Goal: Information Seeking & Learning: Check status

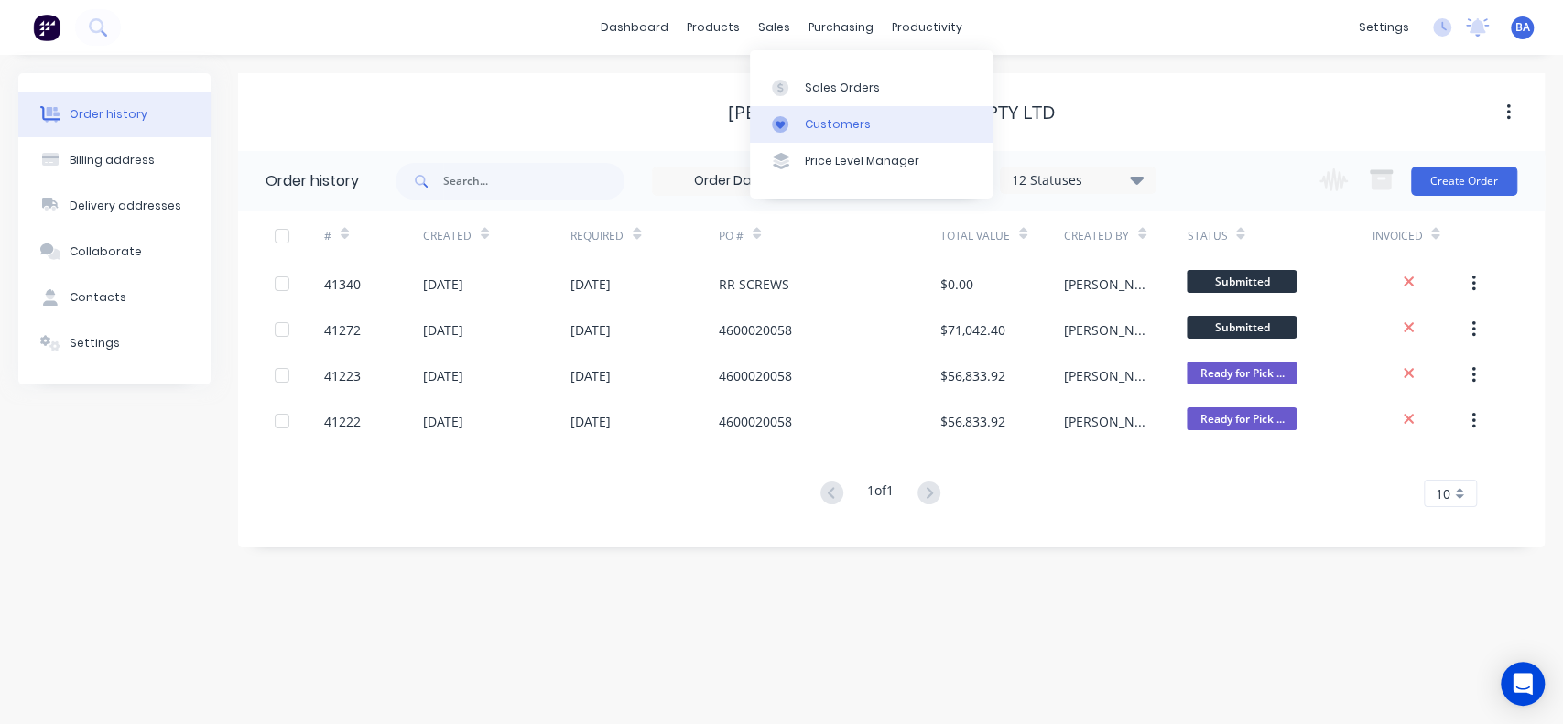
click at [812, 108] on link "Customers" at bounding box center [871, 124] width 243 height 37
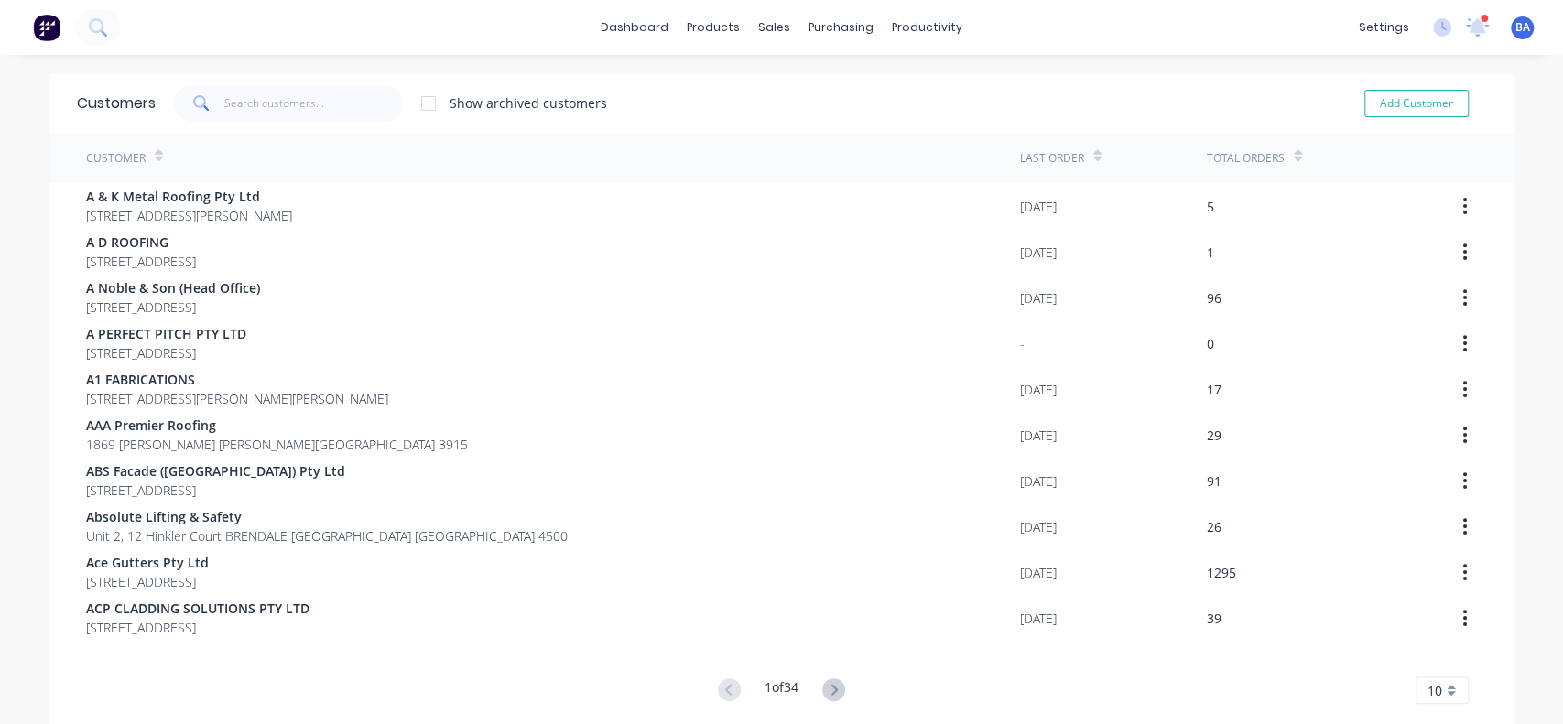
click at [831, 677] on button at bounding box center [834, 690] width 34 height 27
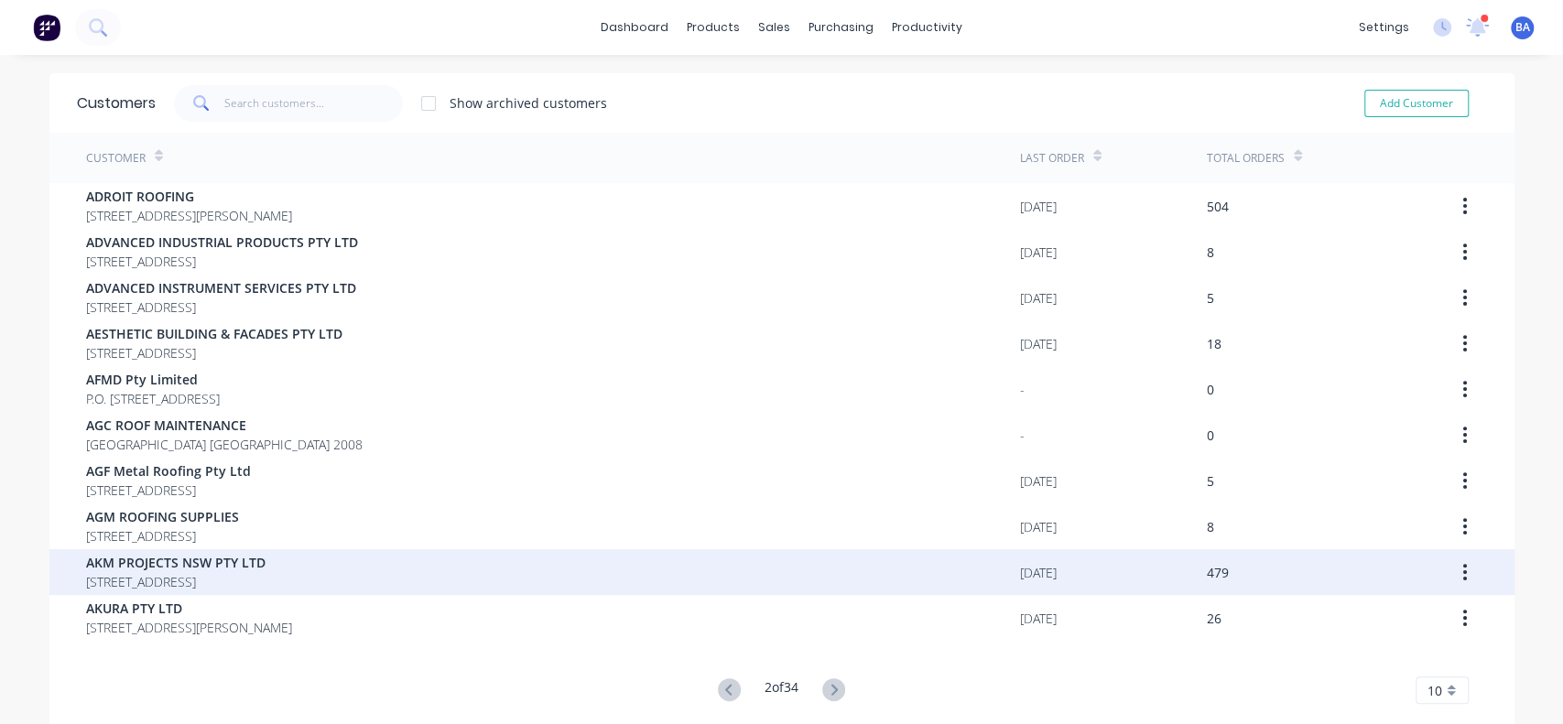
click at [265, 555] on span "AKM PROJECTS NSW PTY LTD" at bounding box center [175, 562] width 179 height 19
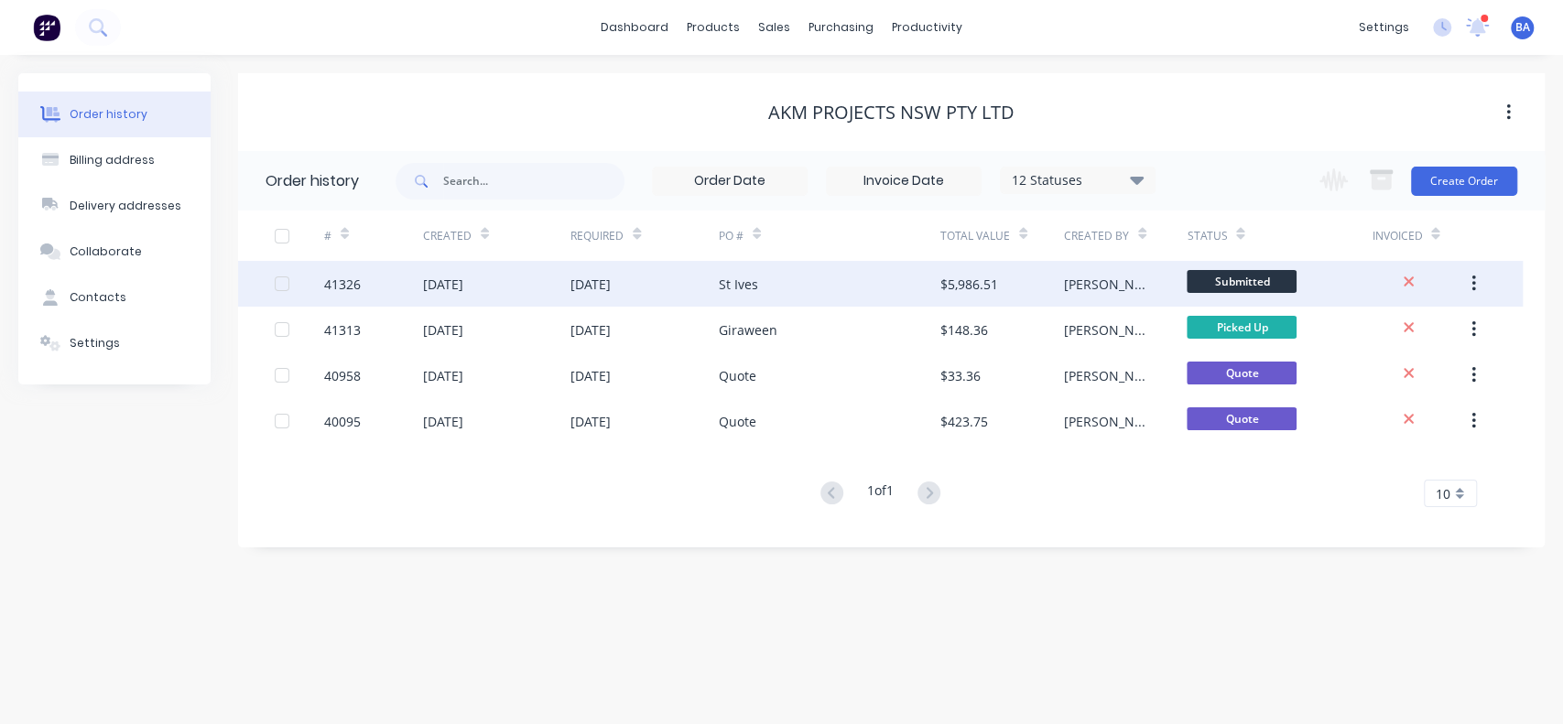
click at [762, 288] on div "St Ives" at bounding box center [830, 284] width 222 height 46
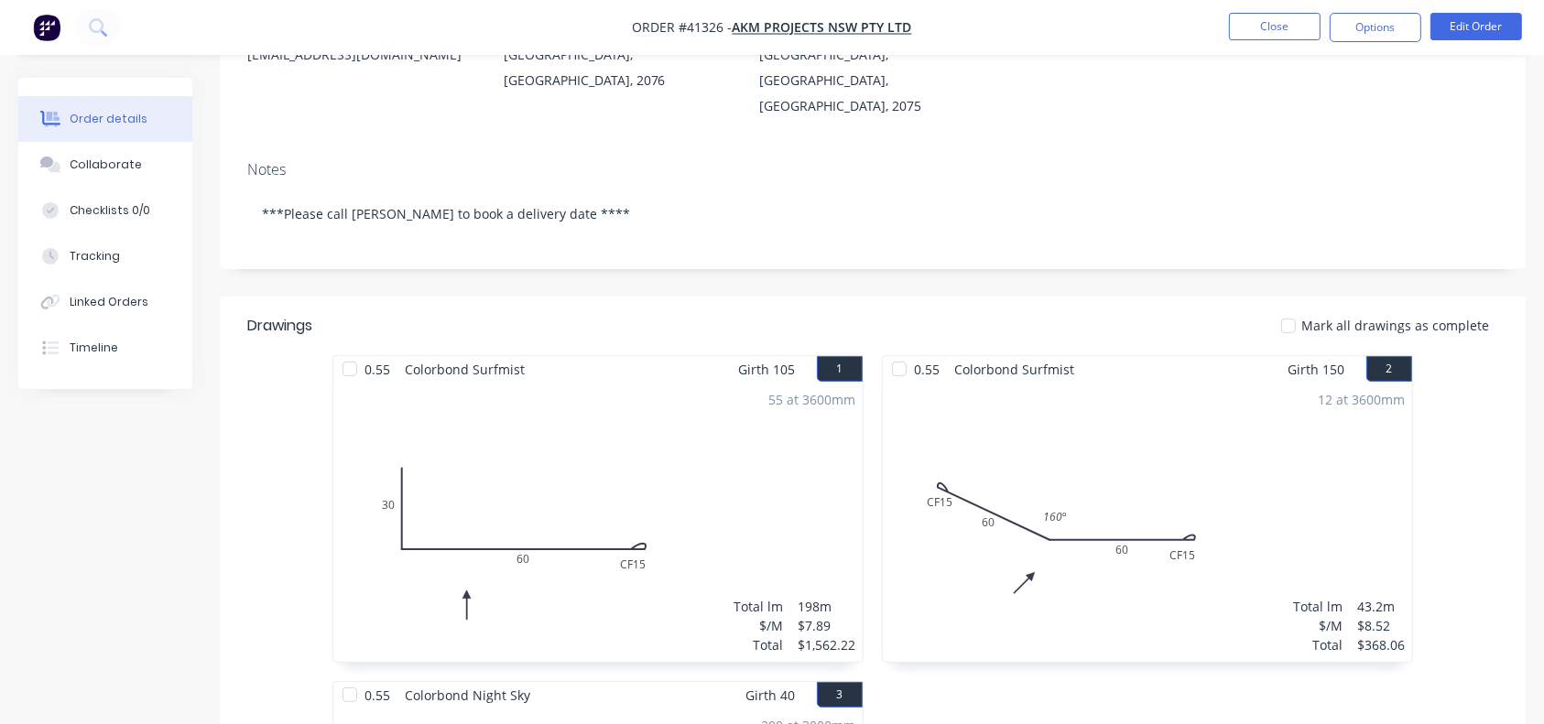
scroll to position [254, 0]
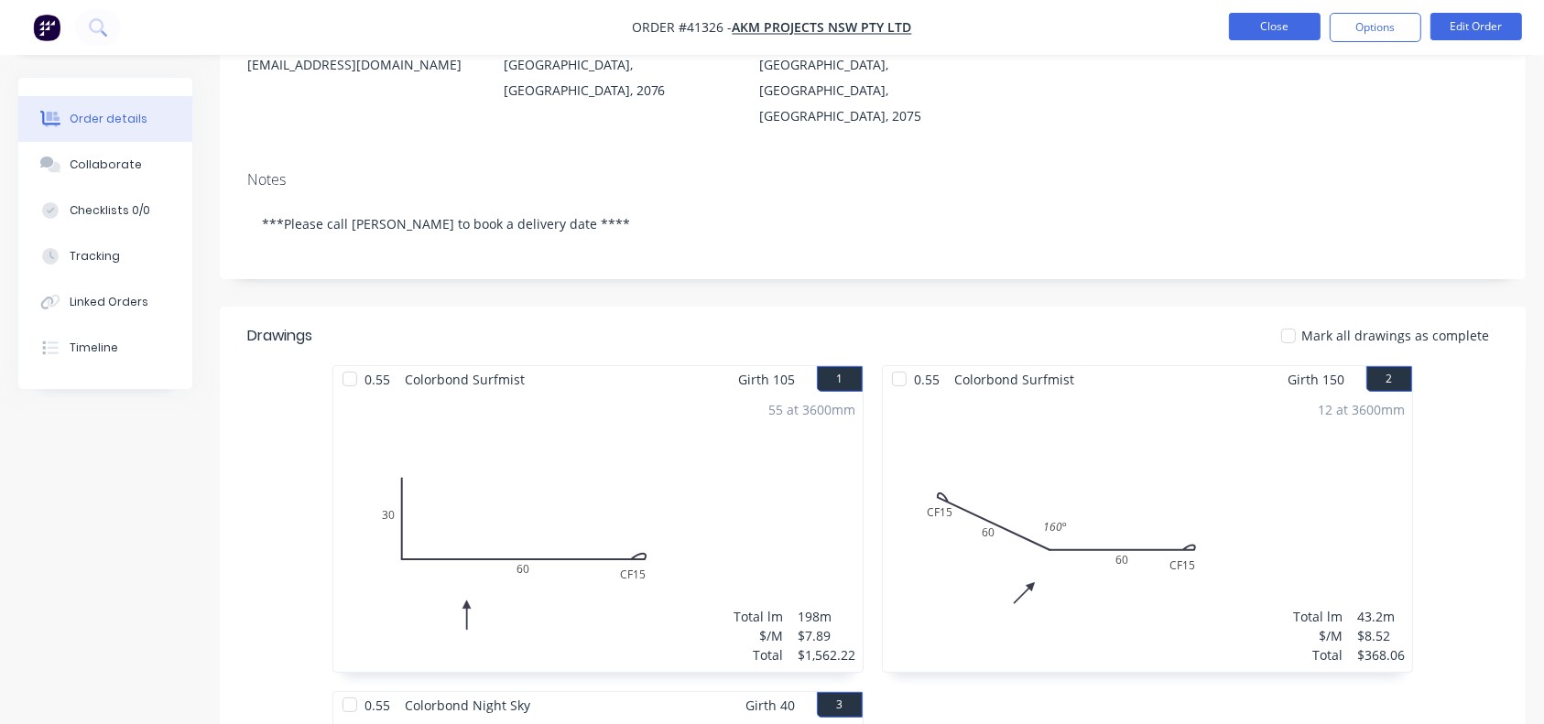
click at [1271, 18] on button "Close" at bounding box center [1275, 26] width 92 height 27
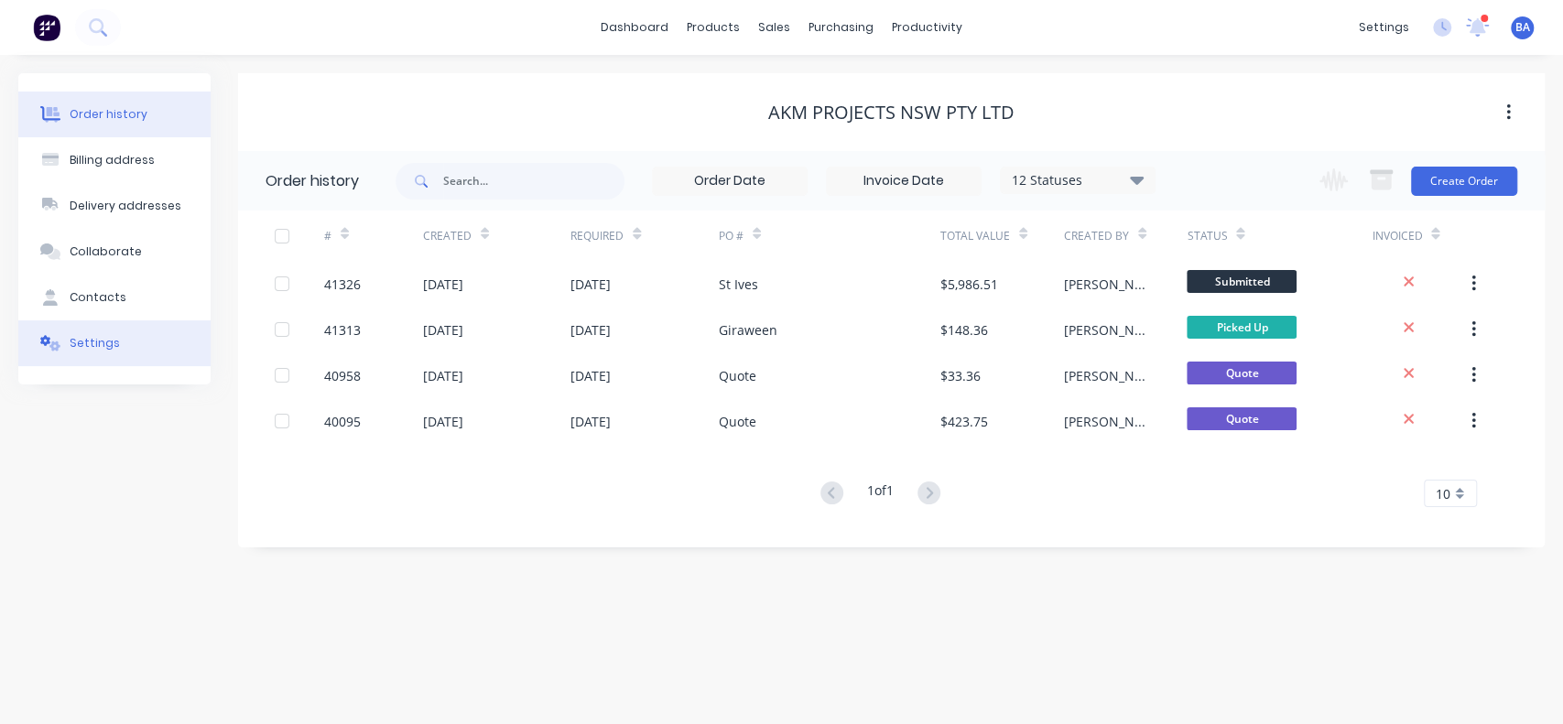
click at [102, 336] on div "Settings" at bounding box center [95, 343] width 50 height 16
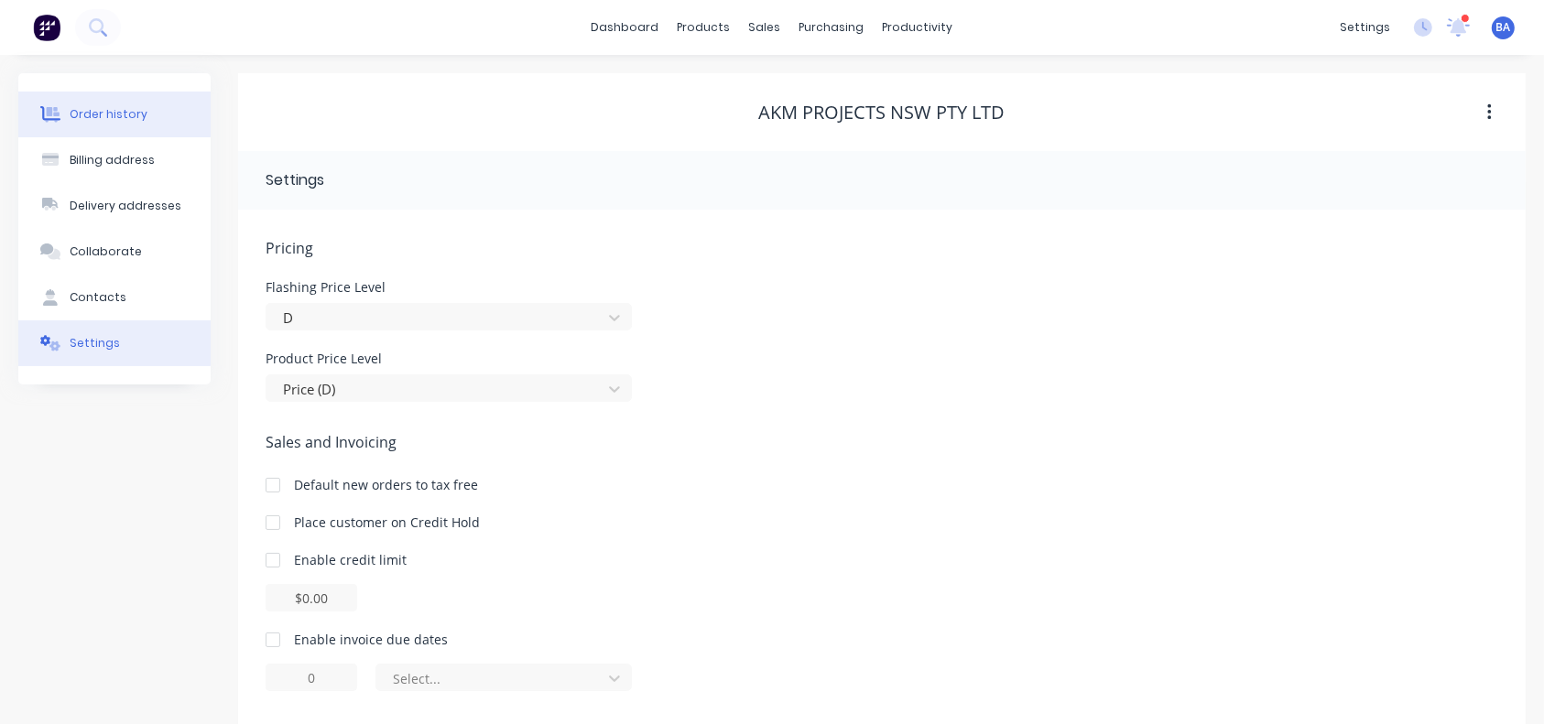
click at [122, 127] on button "Order history" at bounding box center [114, 115] width 192 height 46
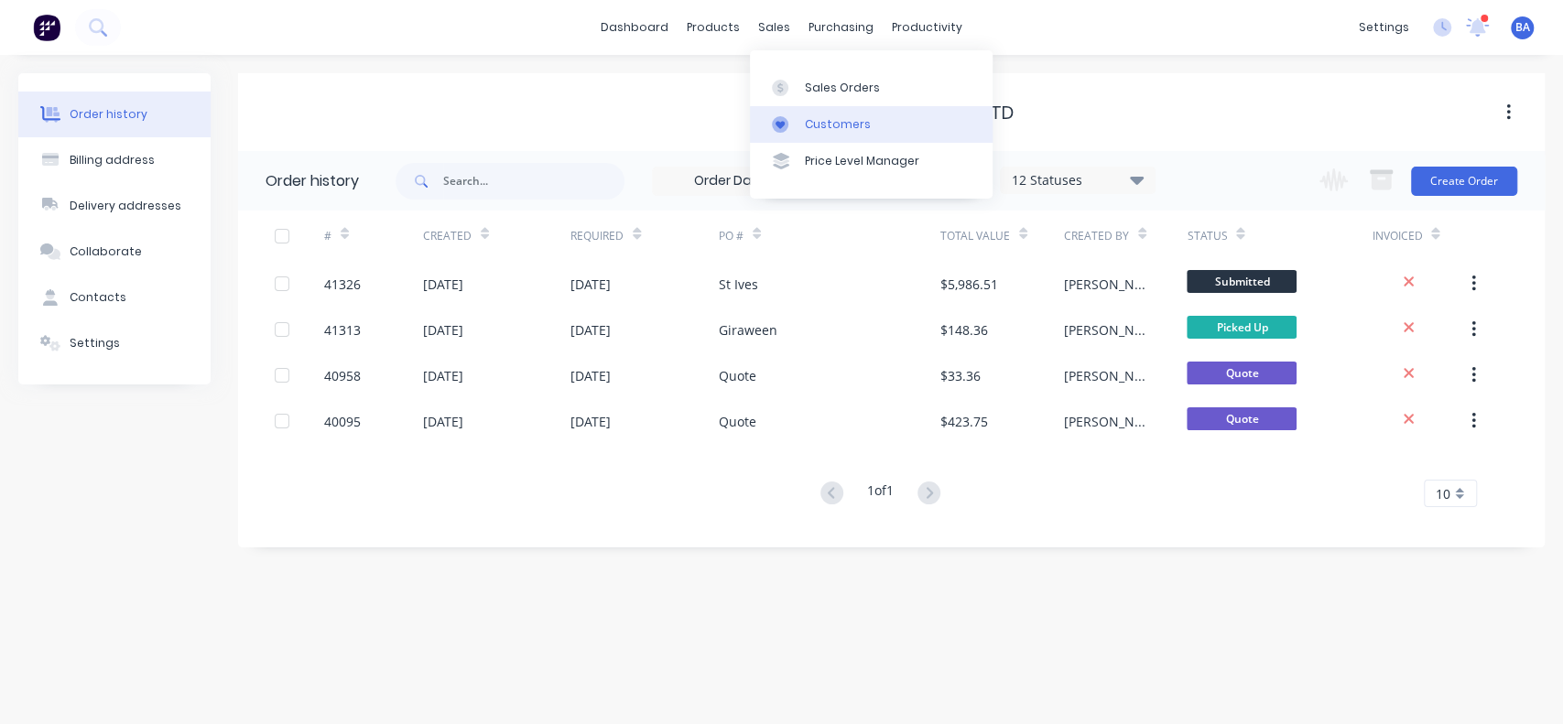
click at [835, 121] on div "Customers" at bounding box center [838, 124] width 66 height 16
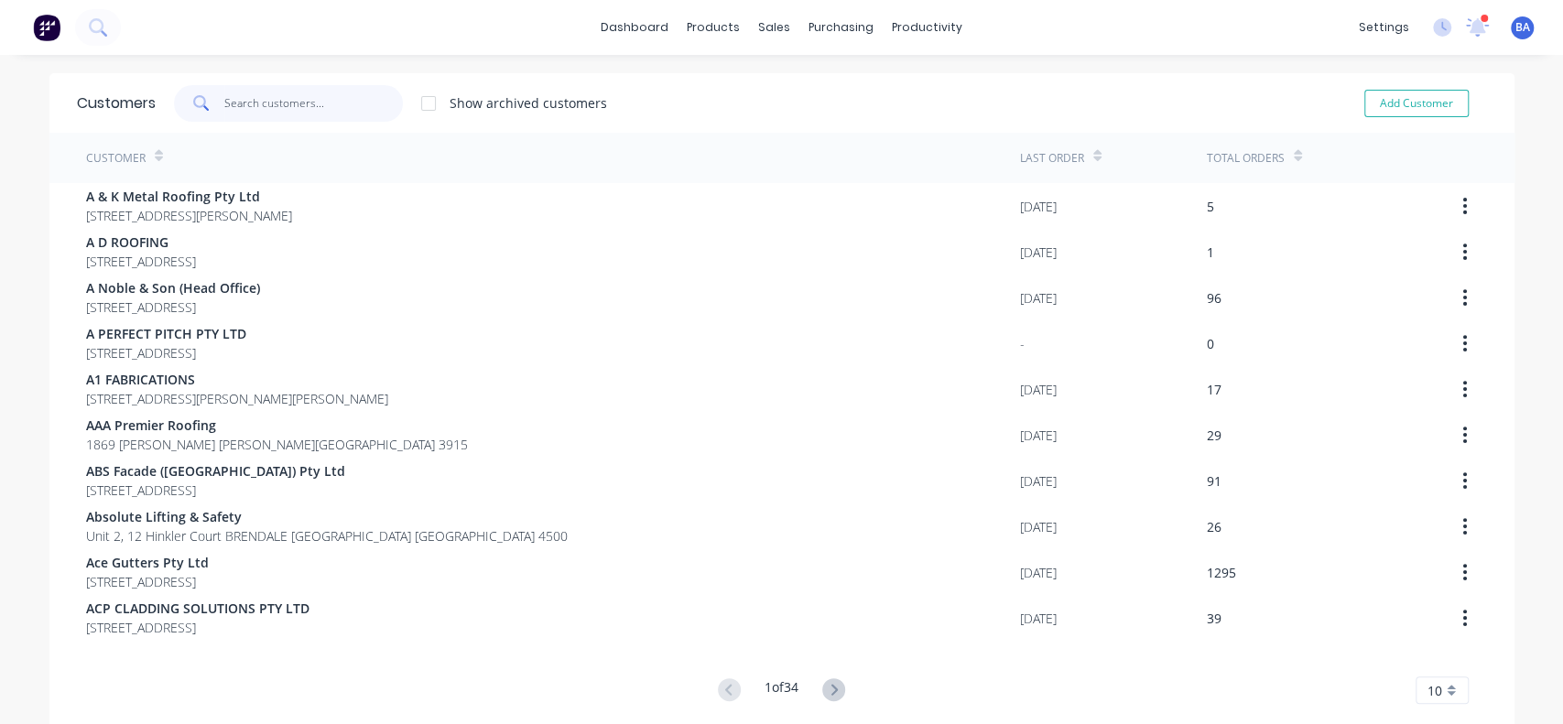
click at [330, 92] on input "text" at bounding box center [313, 103] width 179 height 37
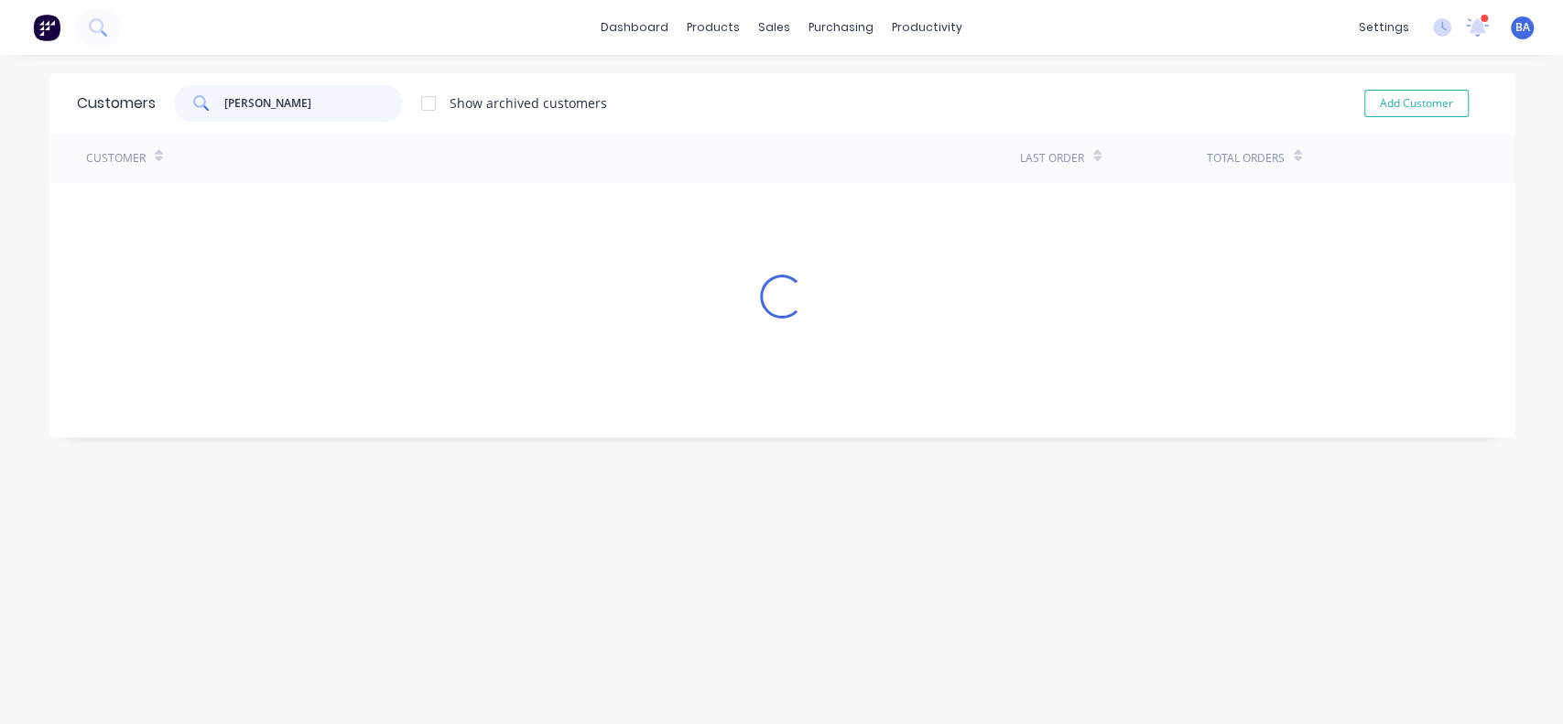
type input "[PERSON_NAME]"
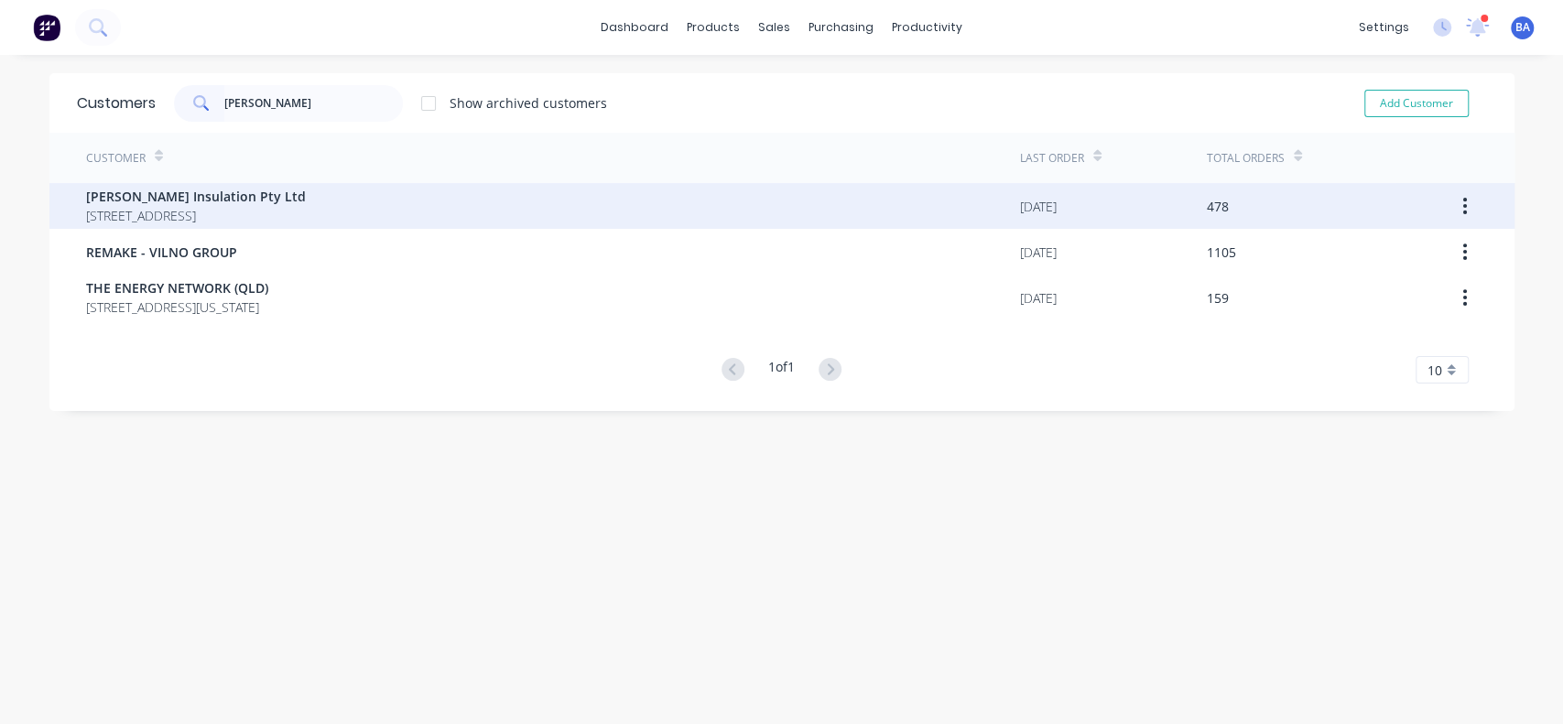
click at [154, 206] on span "[STREET_ADDRESS]" at bounding box center [196, 215] width 220 height 19
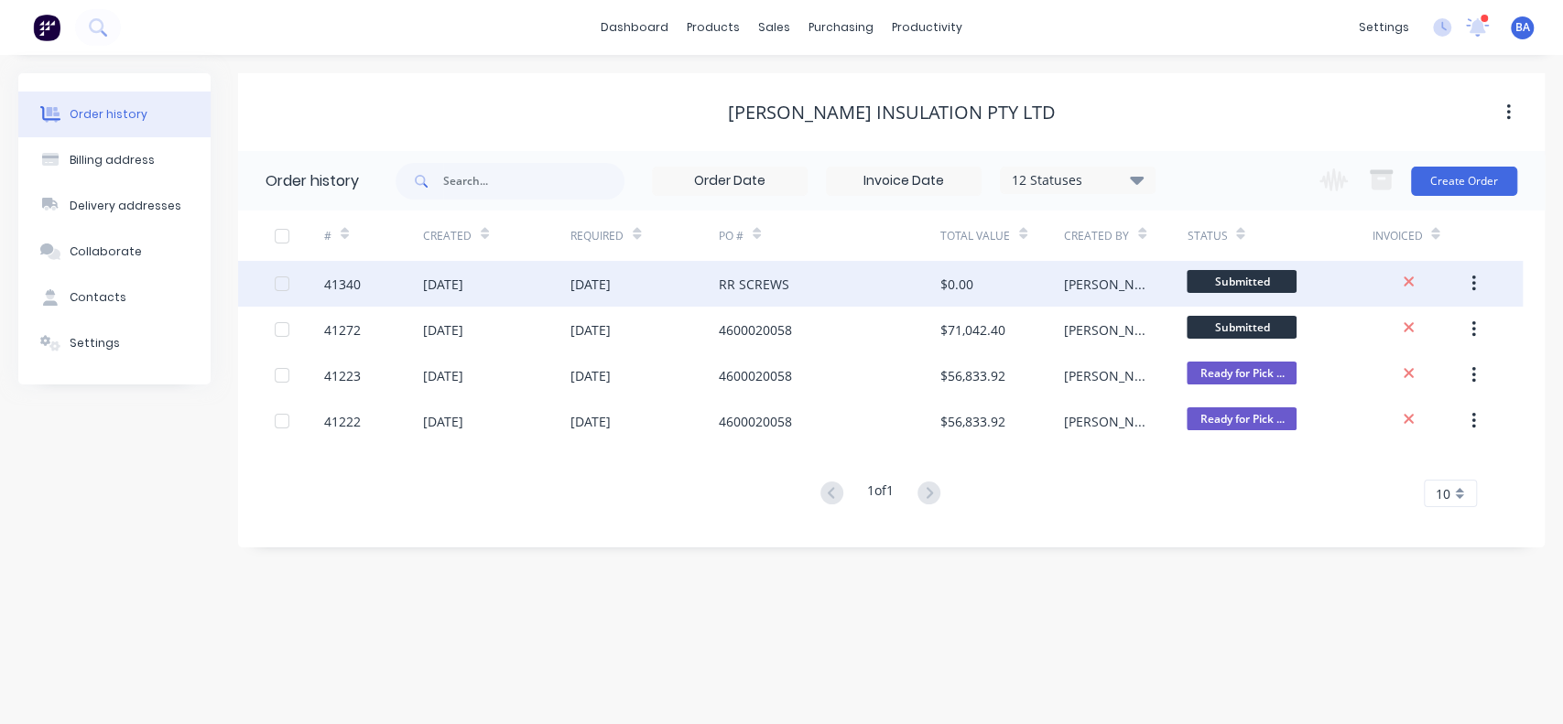
click at [817, 288] on div "RR SCREWS" at bounding box center [830, 284] width 222 height 46
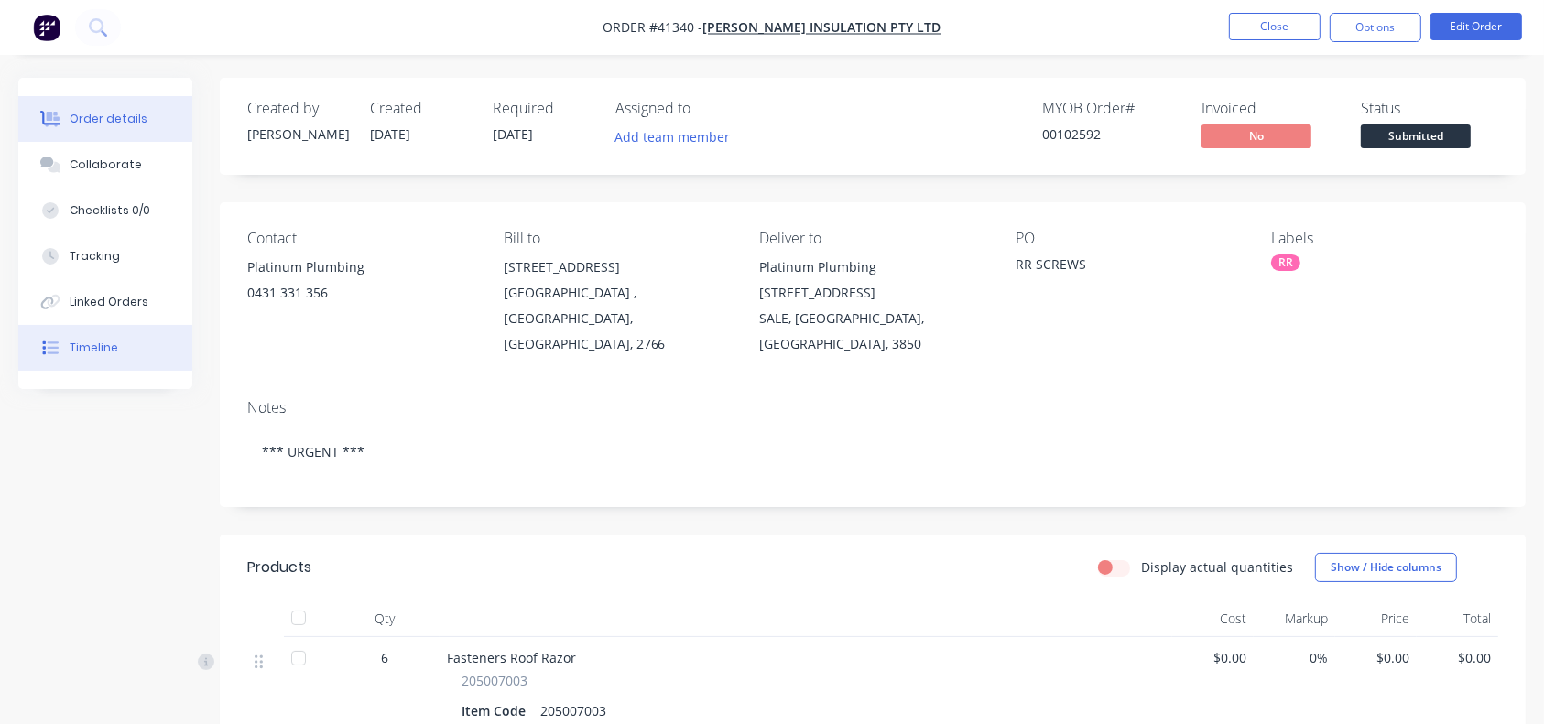
click at [114, 352] on div "Timeline" at bounding box center [94, 348] width 49 height 16
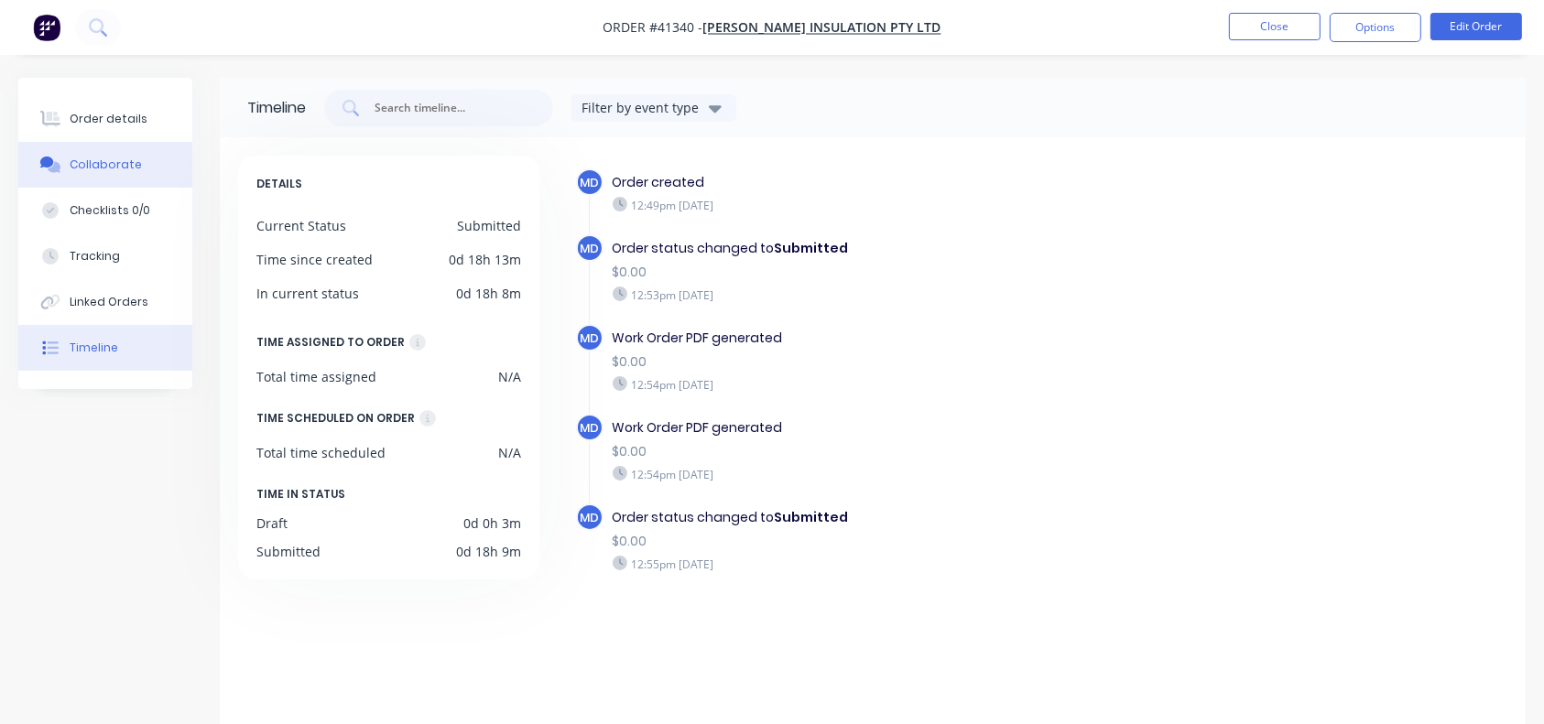
click at [127, 162] on div "Collaborate" at bounding box center [106, 165] width 72 height 16
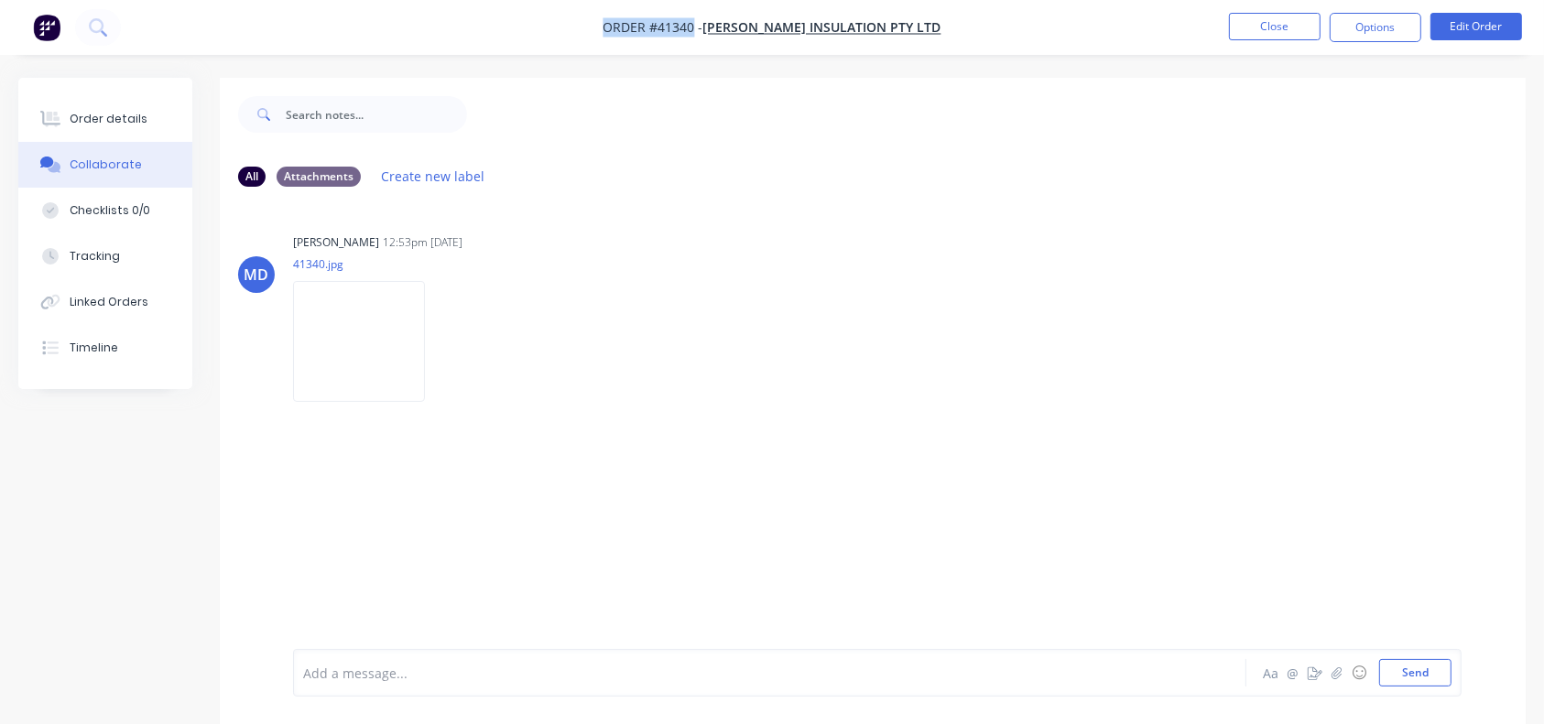
drag, startPoint x: 715, startPoint y: 24, endPoint x: 532, endPoint y: 27, distance: 183.1
click at [532, 27] on nav "Order #41340 - [PERSON_NAME] Insulation Pty Ltd Close Options Edit Order" at bounding box center [772, 27] width 1544 height 55
copy span "Order #41340"
click at [1267, 38] on button "Close" at bounding box center [1275, 26] width 92 height 27
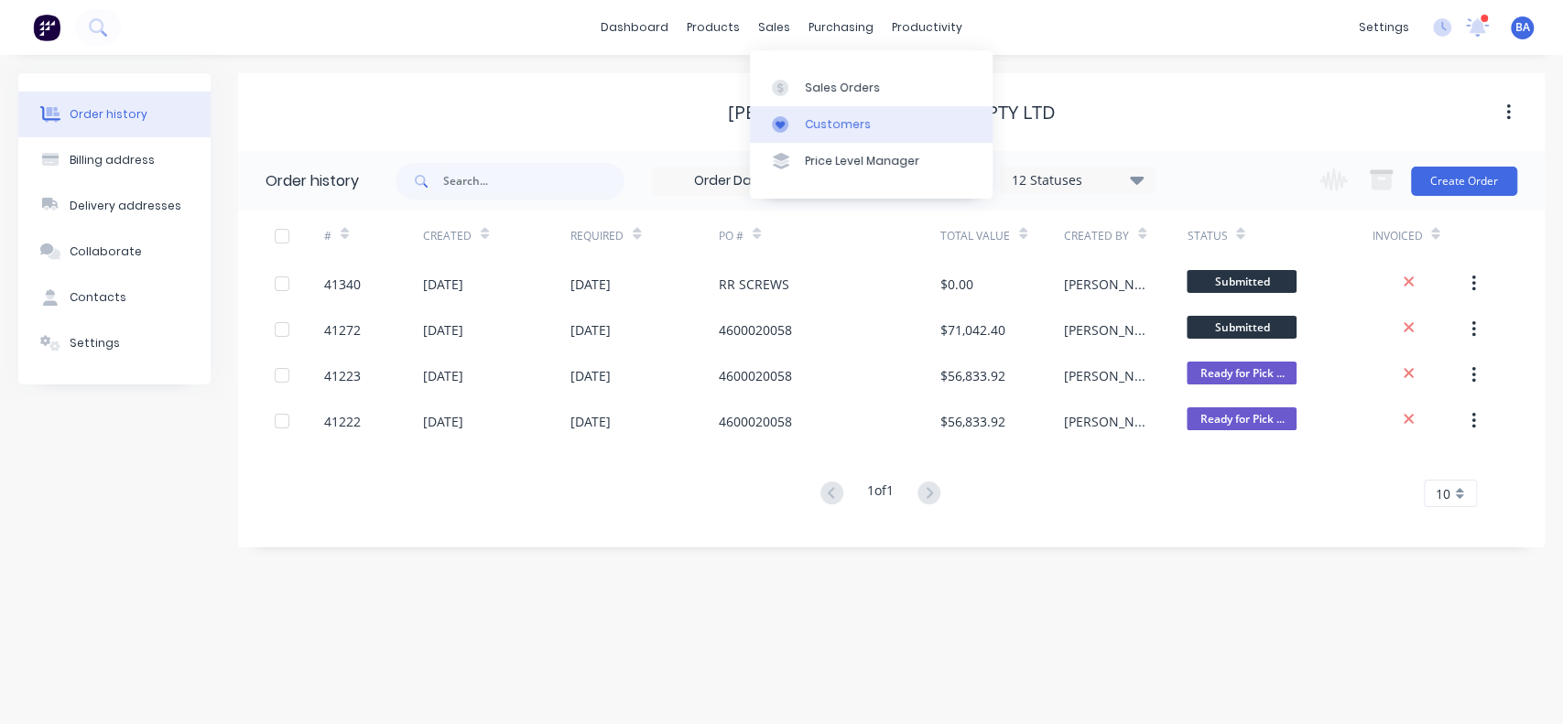
click at [838, 123] on div "Customers" at bounding box center [838, 124] width 66 height 16
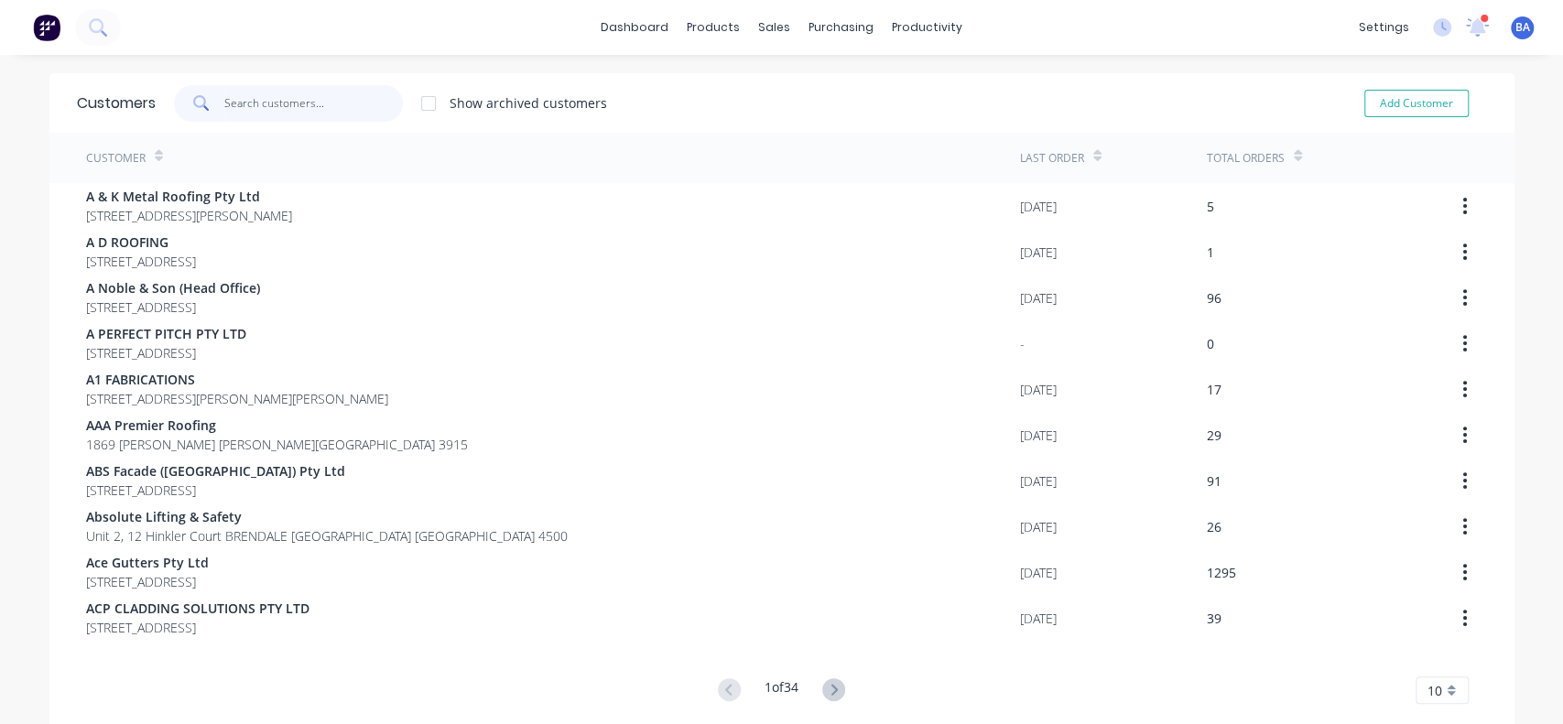
click at [227, 106] on input "text" at bounding box center [313, 103] width 179 height 37
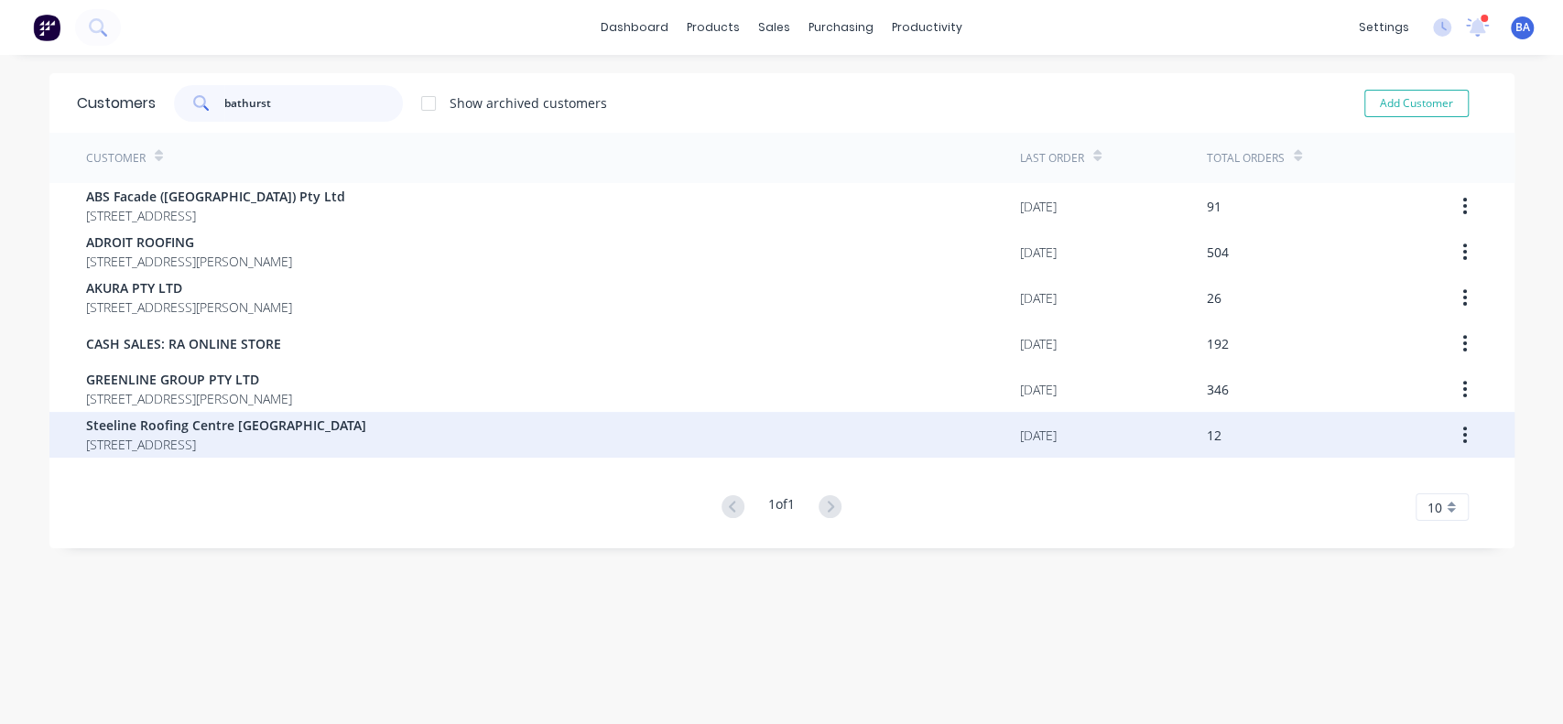
type input "bathurst"
click at [144, 454] on div "Steeline Roofing Centre [GEOGRAPHIC_DATA] [STREET_ADDRESS]" at bounding box center [553, 435] width 934 height 46
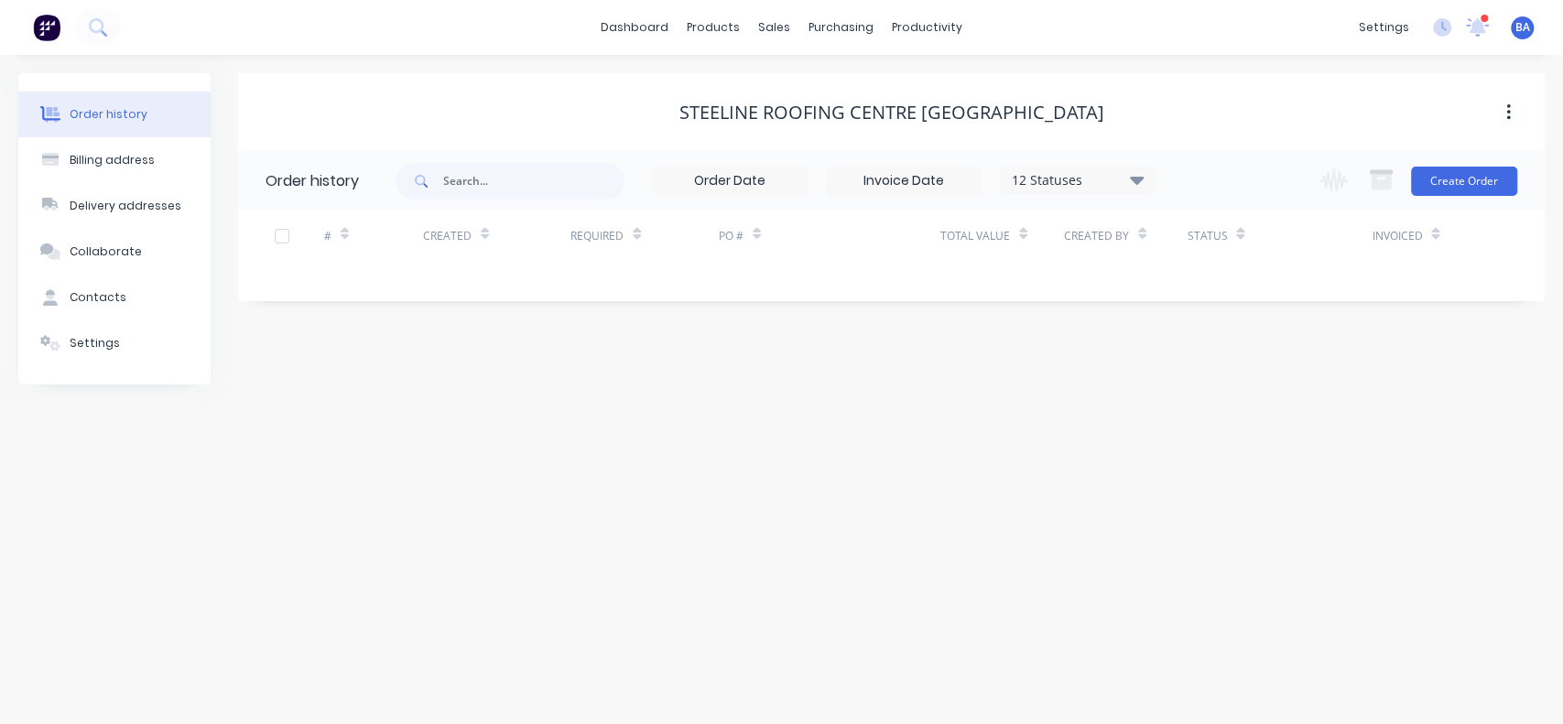
click at [1132, 187] on icon at bounding box center [1137, 179] width 14 height 22
click at [1229, 391] on label at bounding box center [1229, 391] width 0 height 0
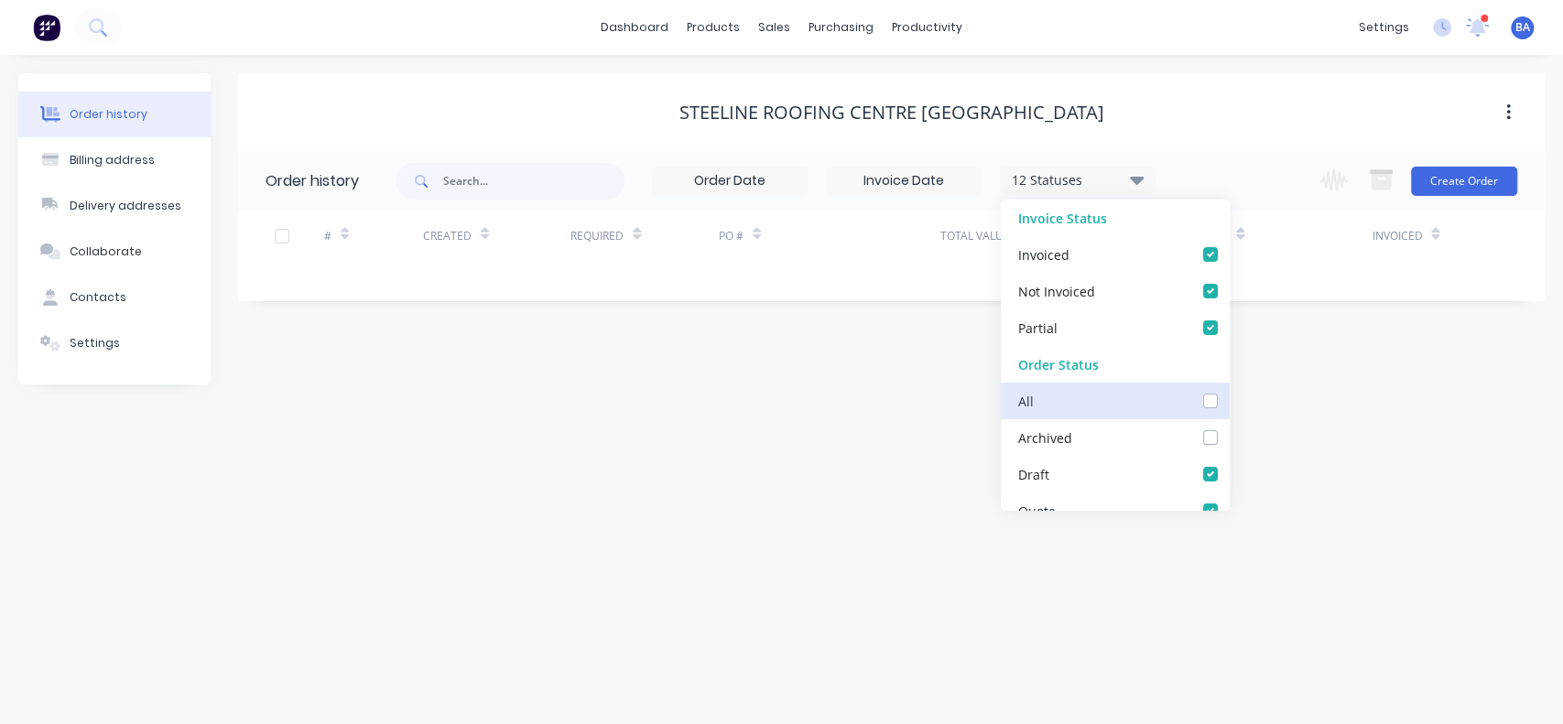
click at [1229, 402] on input "checkbox" at bounding box center [1236, 399] width 15 height 17
checkbox input "true"
click at [1354, 436] on div "Order history Billing address Delivery addresses Collaborate Contacts Settings …" at bounding box center [781, 389] width 1563 height 669
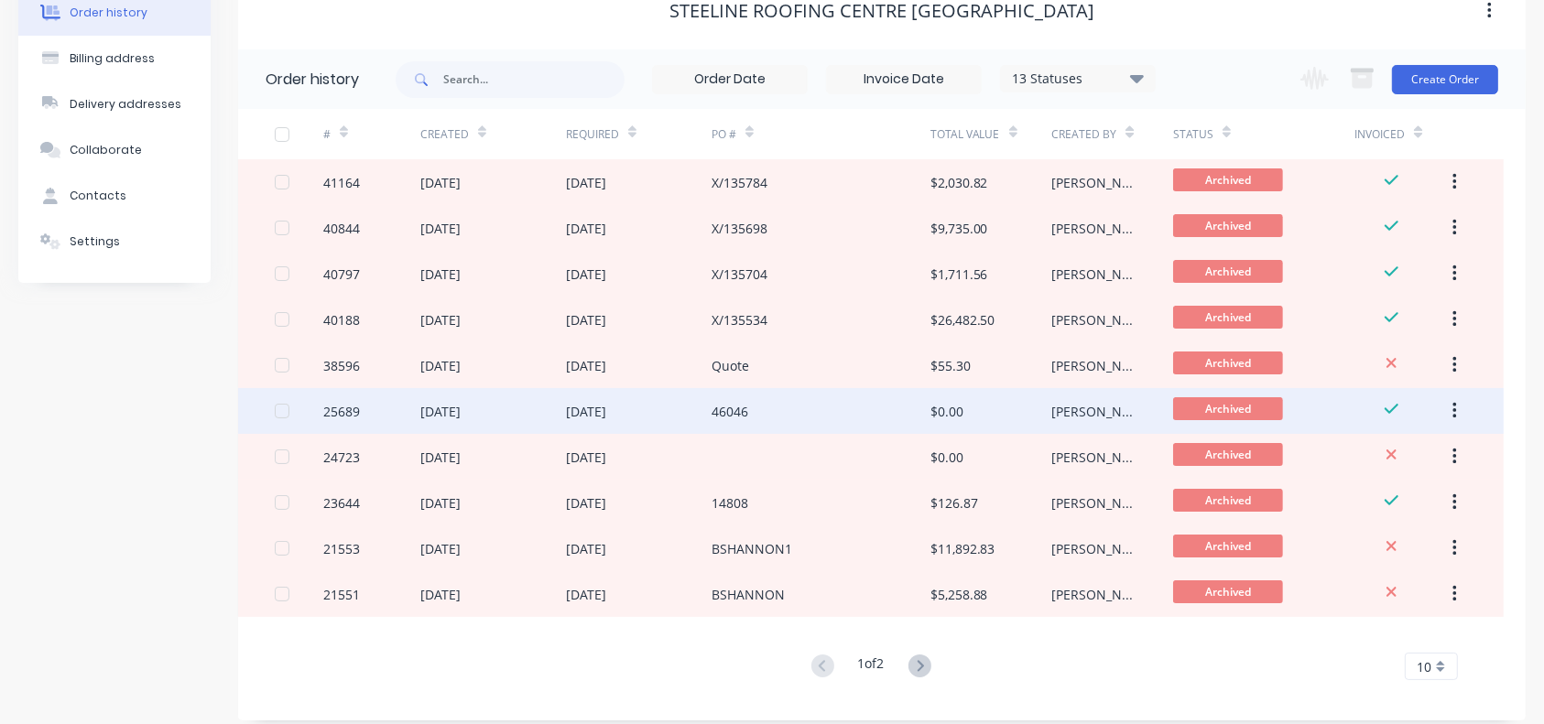
scroll to position [103, 0]
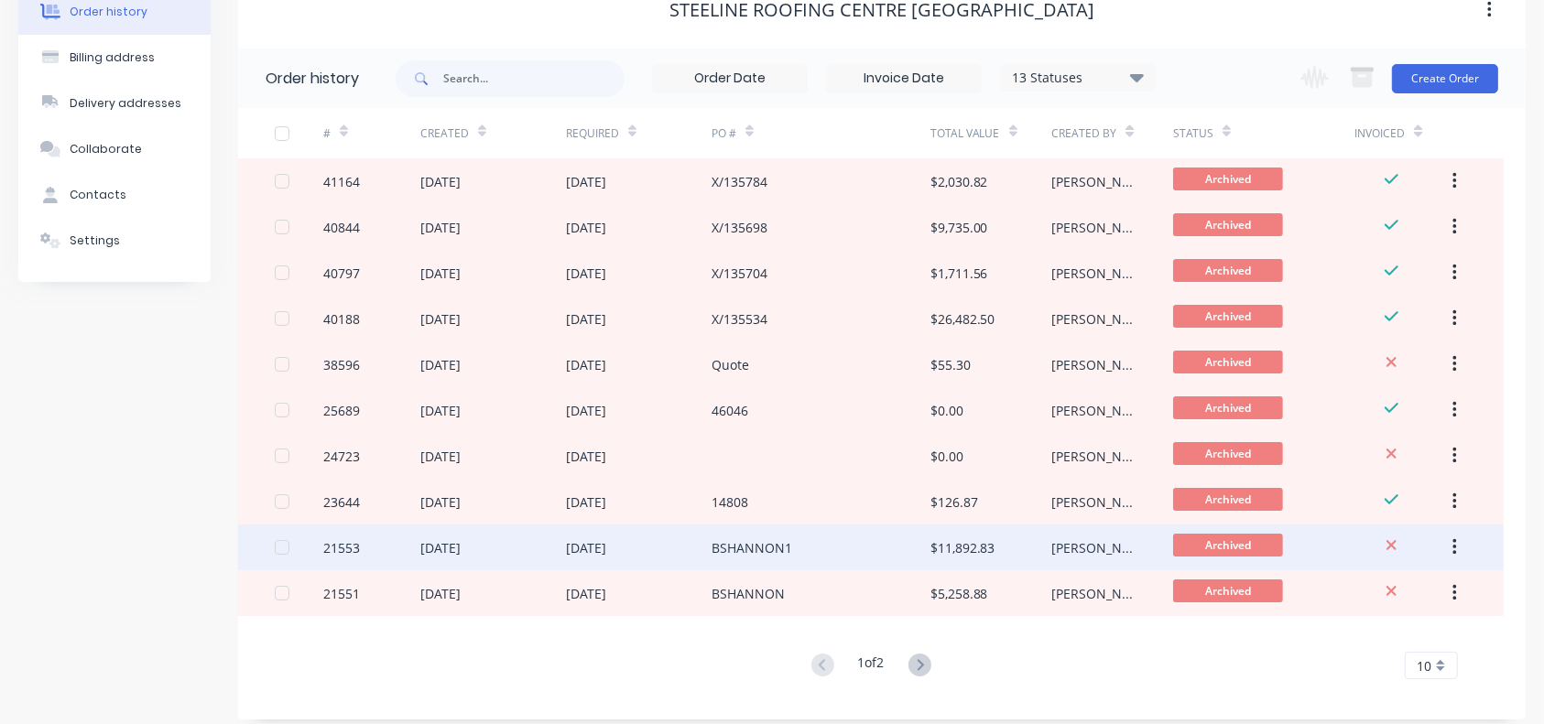
click at [824, 533] on div "BSHANNON1" at bounding box center [820, 548] width 219 height 46
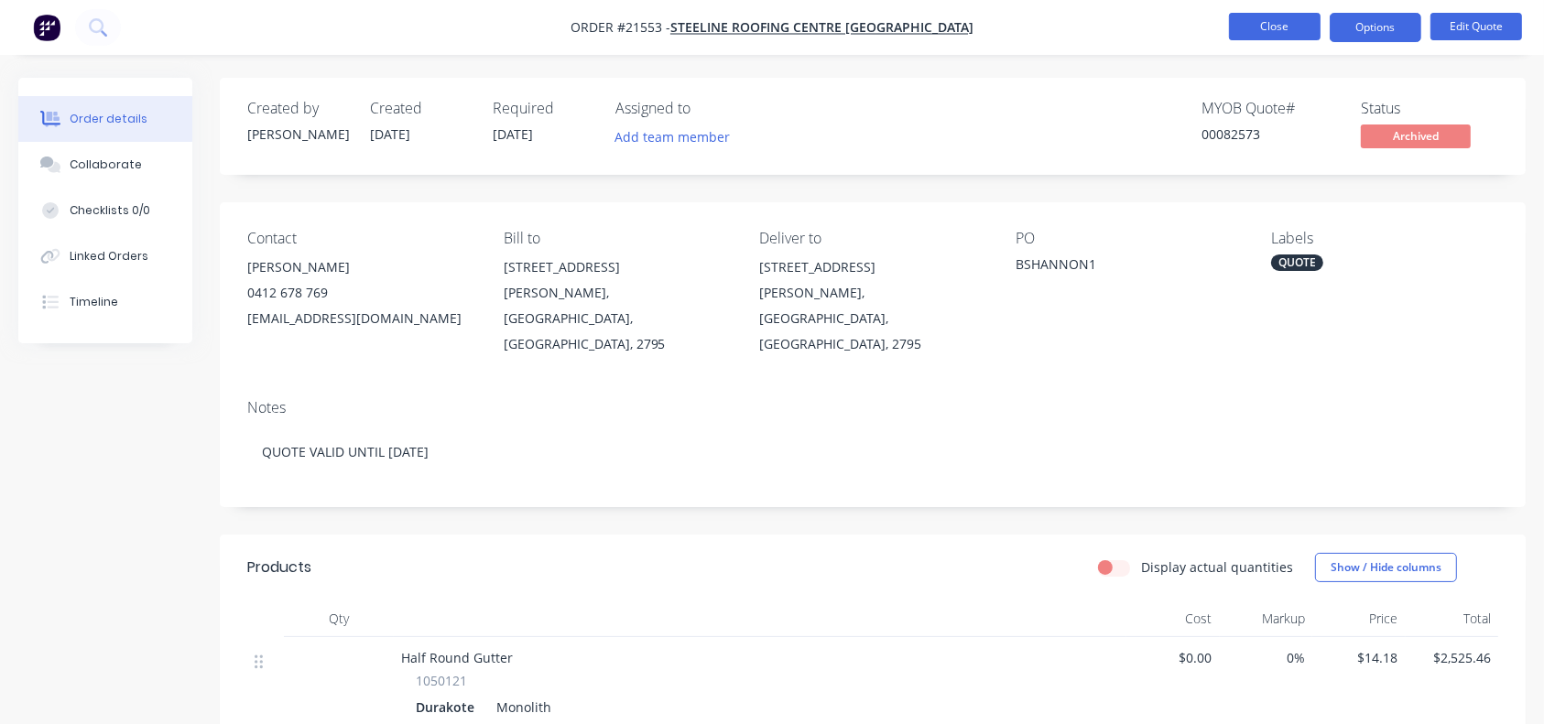
click at [1264, 28] on button "Close" at bounding box center [1275, 26] width 92 height 27
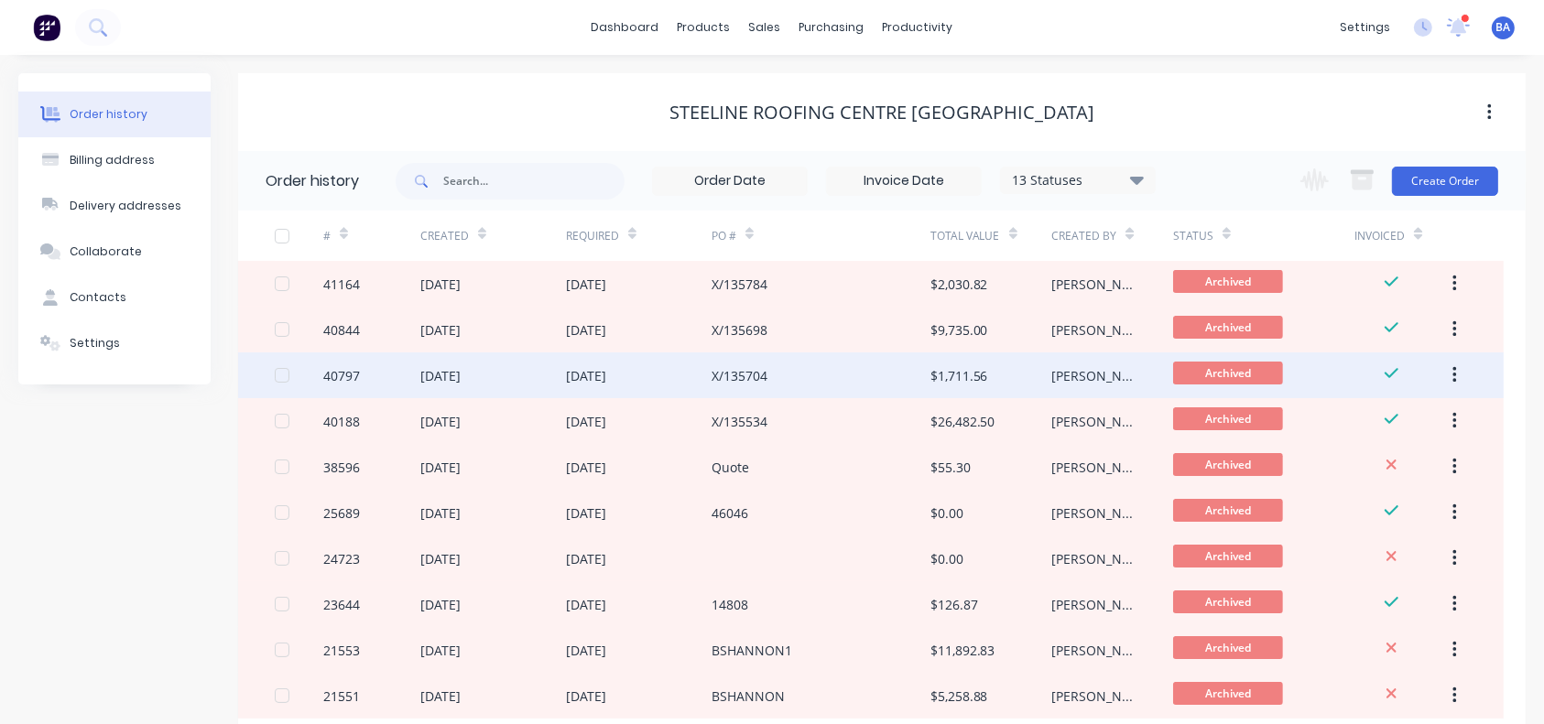
click at [733, 373] on div "X/135704" at bounding box center [739, 375] width 56 height 19
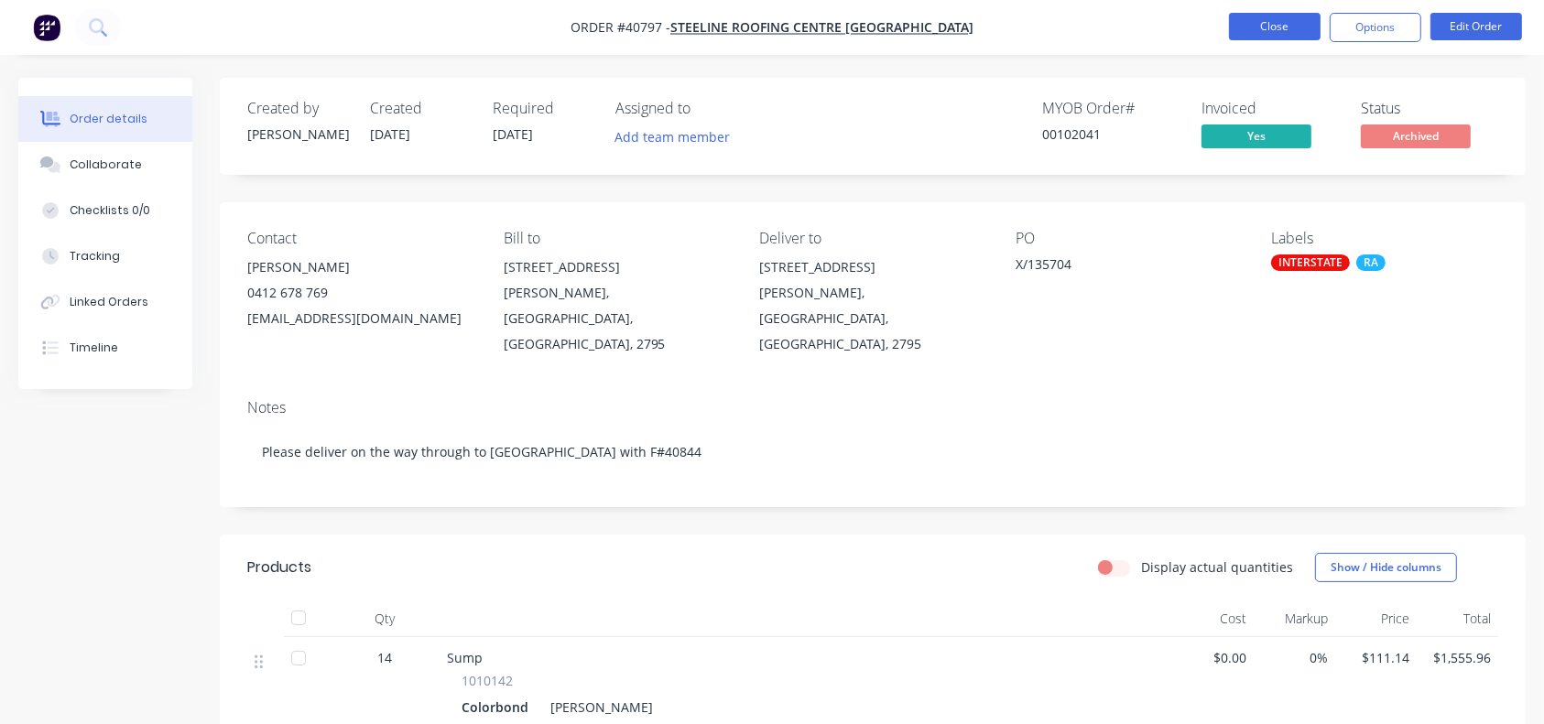
click at [1282, 27] on button "Close" at bounding box center [1275, 26] width 92 height 27
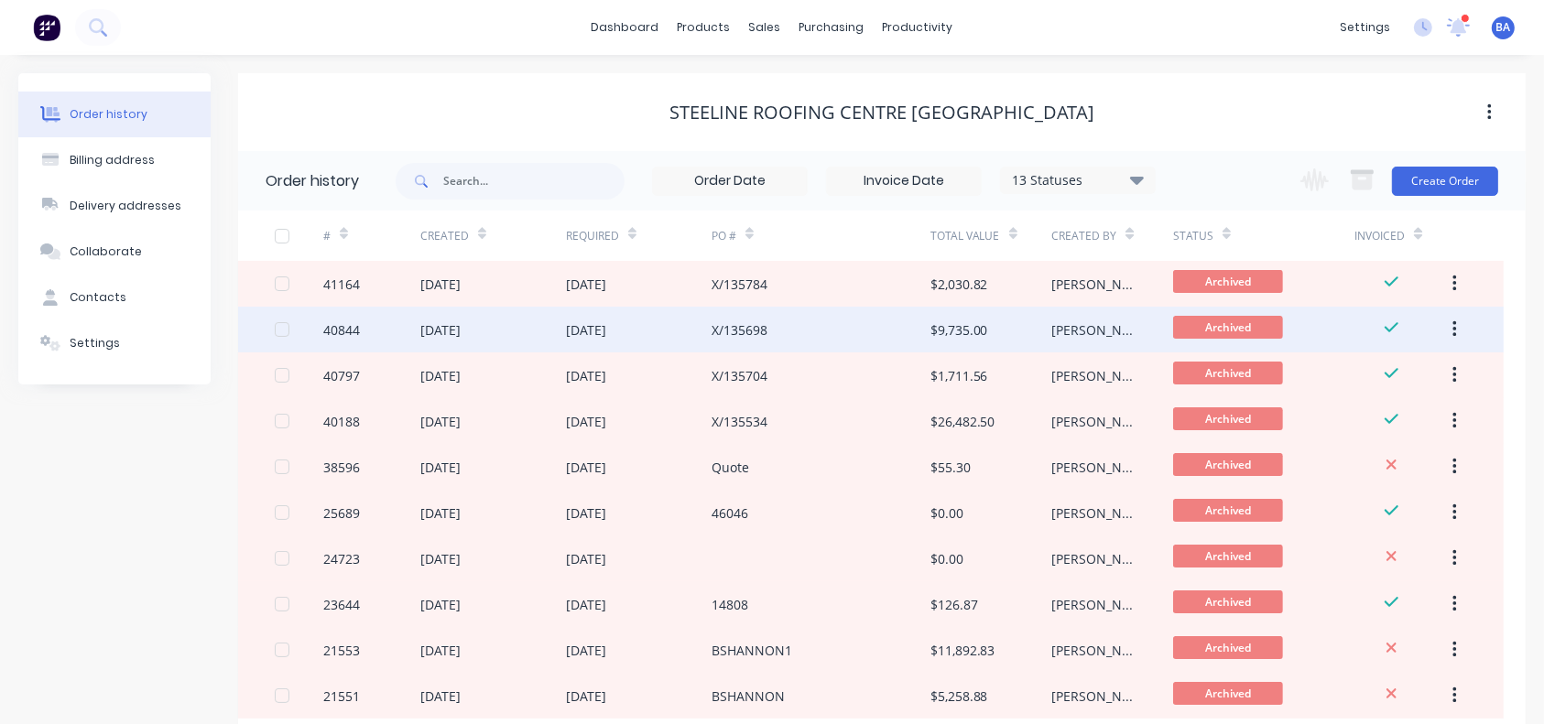
click at [626, 312] on div "[DATE]" at bounding box center [639, 330] width 146 height 46
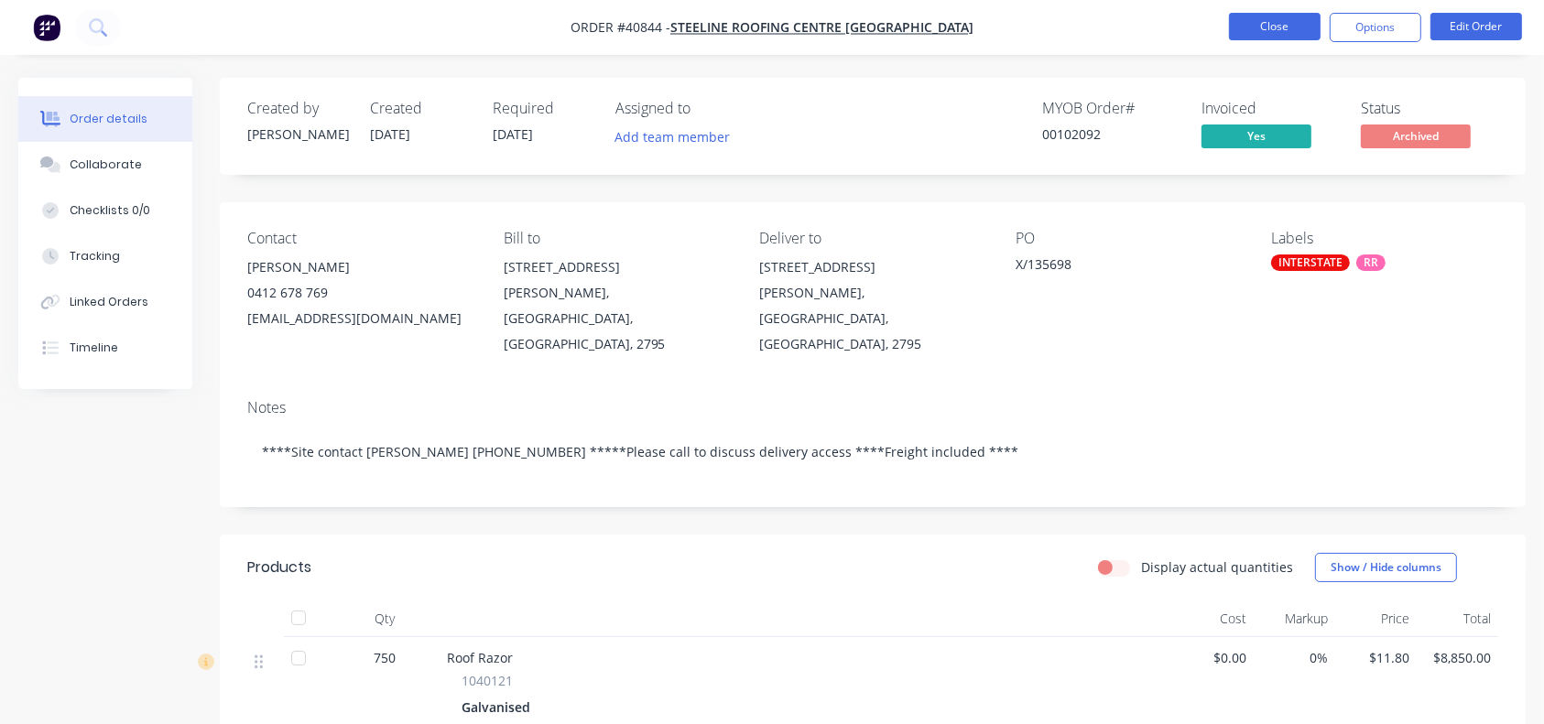
click at [1262, 24] on button "Close" at bounding box center [1275, 26] width 92 height 27
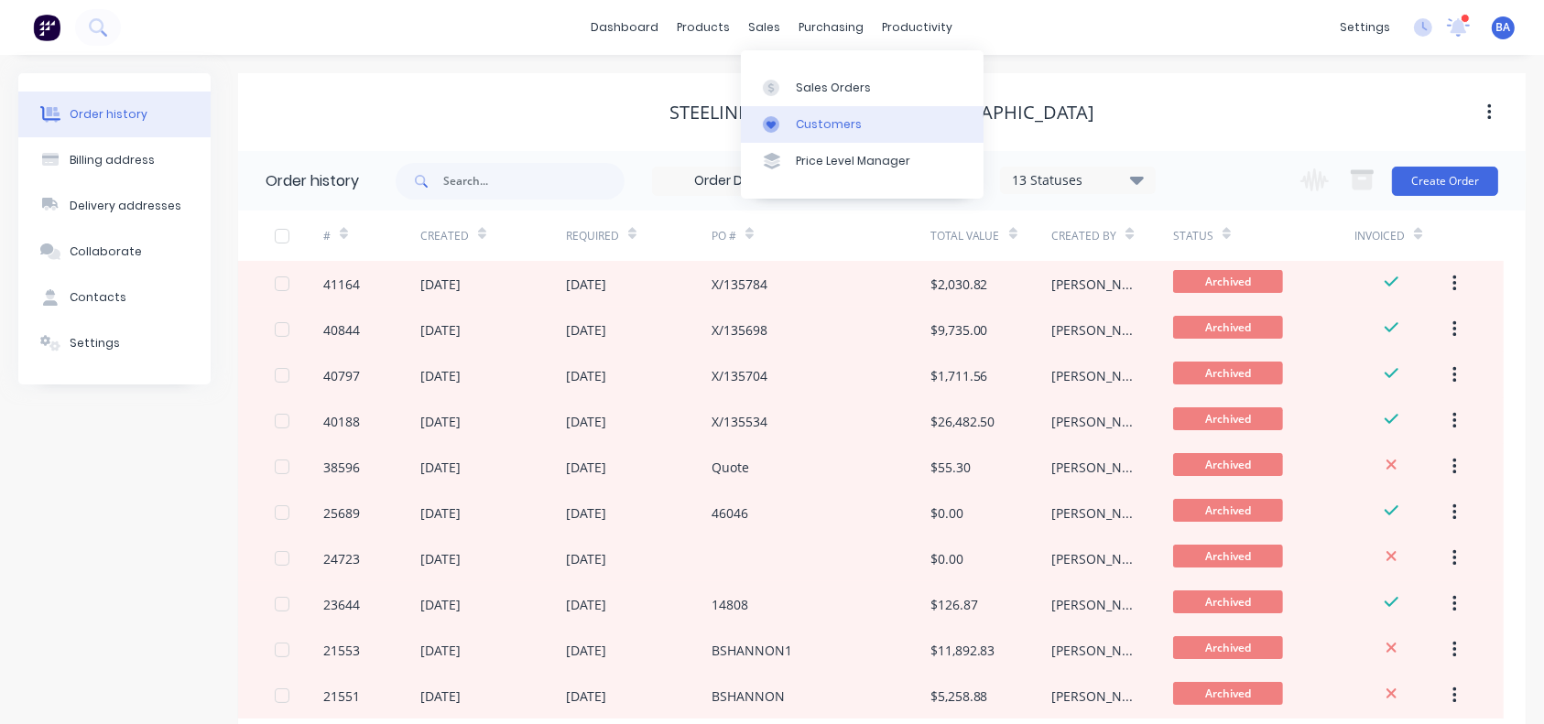
click at [806, 114] on link "Customers" at bounding box center [862, 124] width 243 height 37
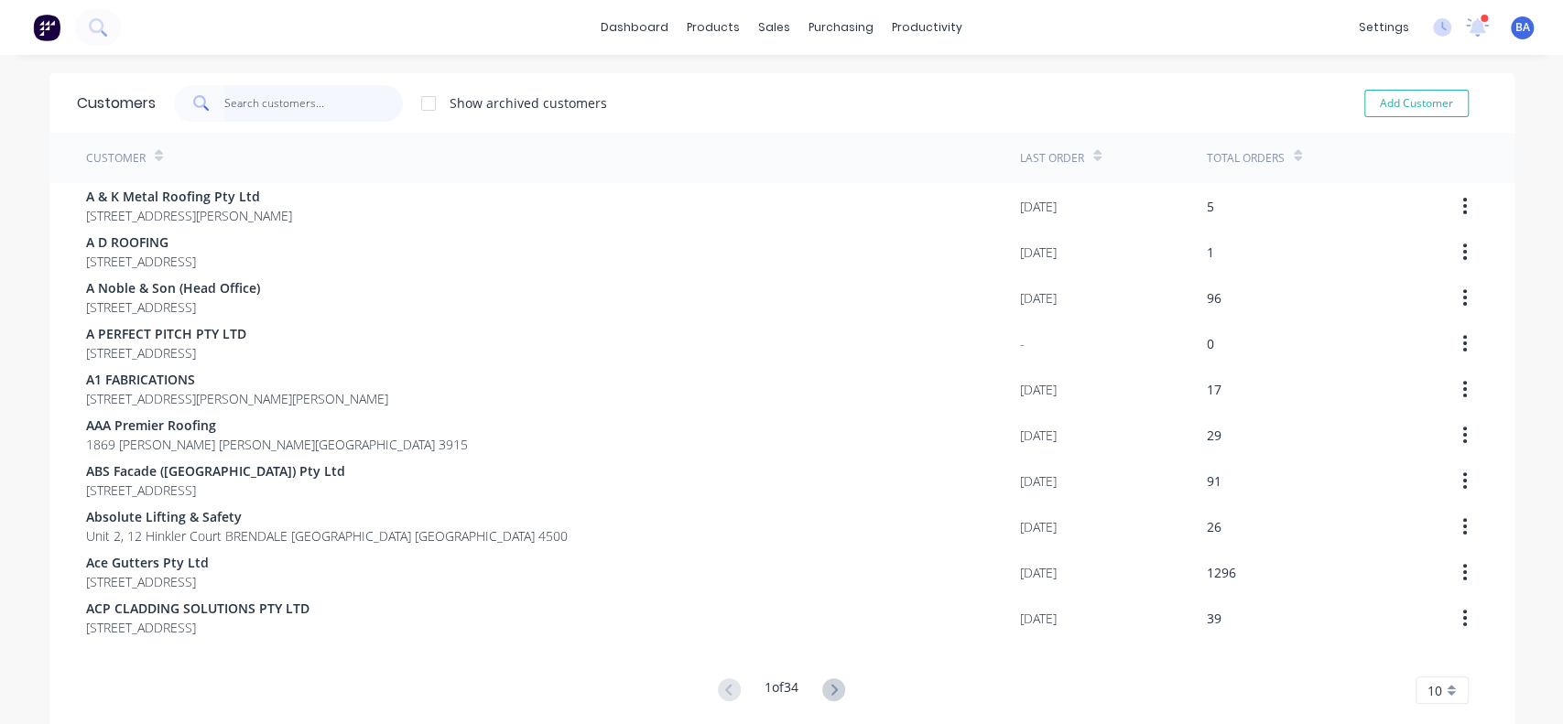
click at [347, 105] on input "text" at bounding box center [313, 103] width 179 height 37
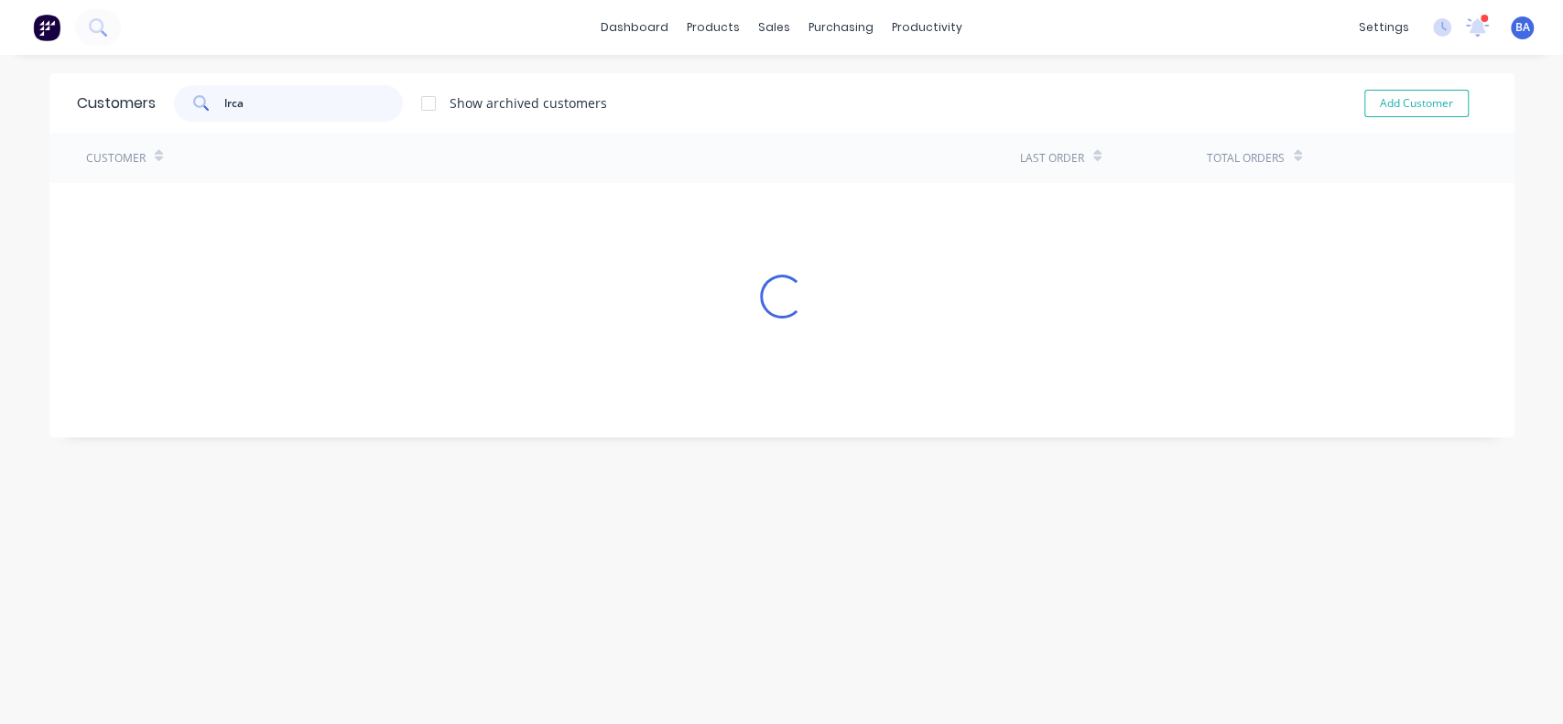
type input "lrca"
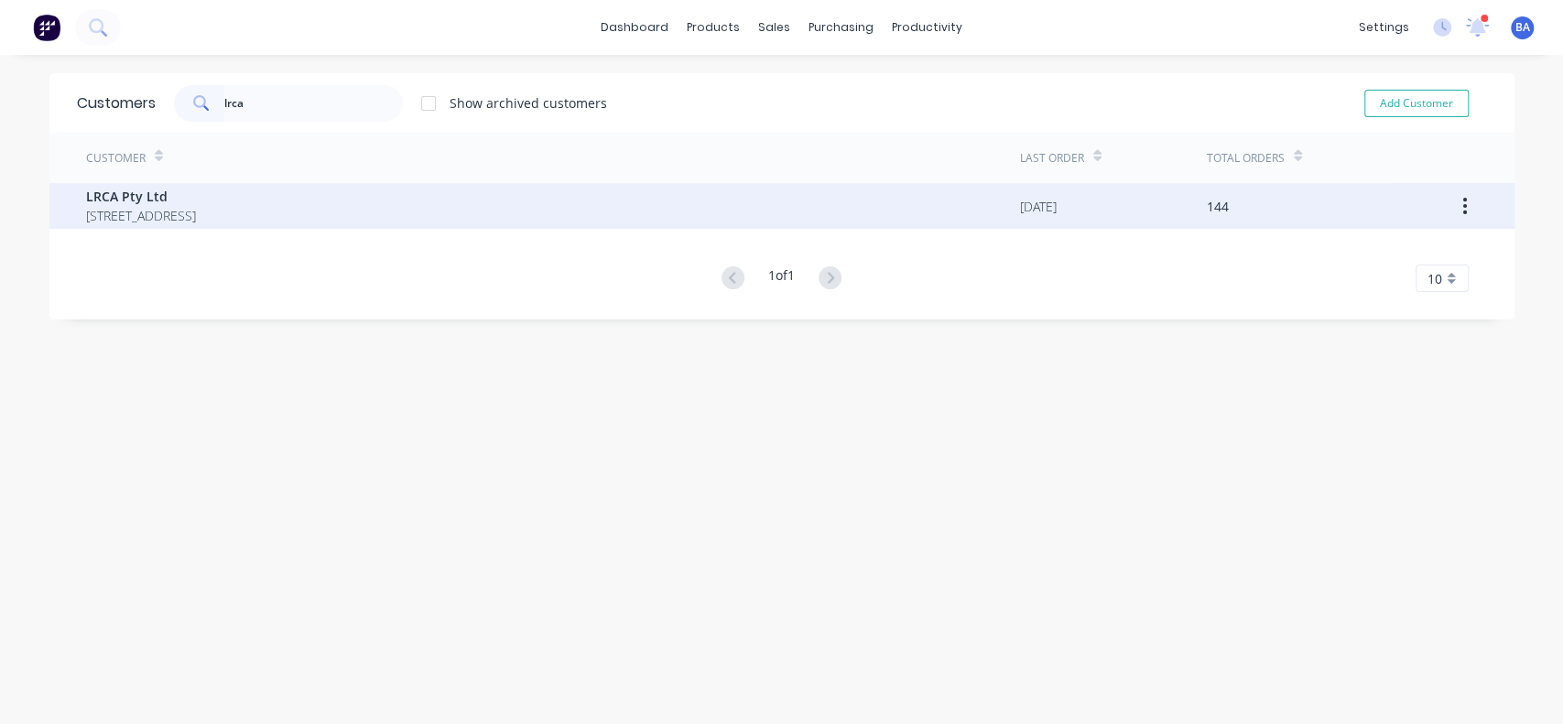
click at [196, 201] on span "LRCA Pty Ltd" at bounding box center [141, 196] width 110 height 19
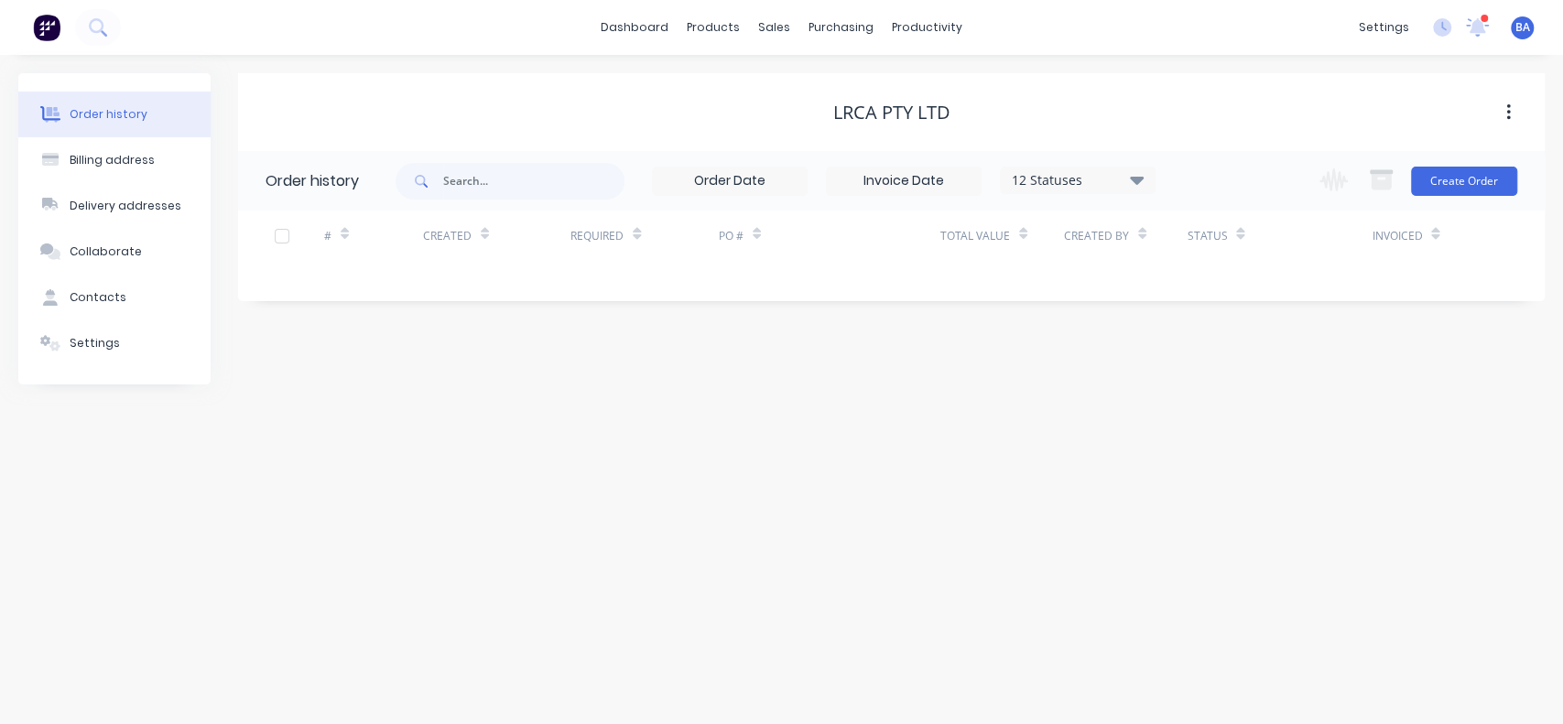
click at [1138, 172] on icon at bounding box center [1137, 179] width 14 height 22
click at [1229, 391] on label at bounding box center [1229, 391] width 0 height 0
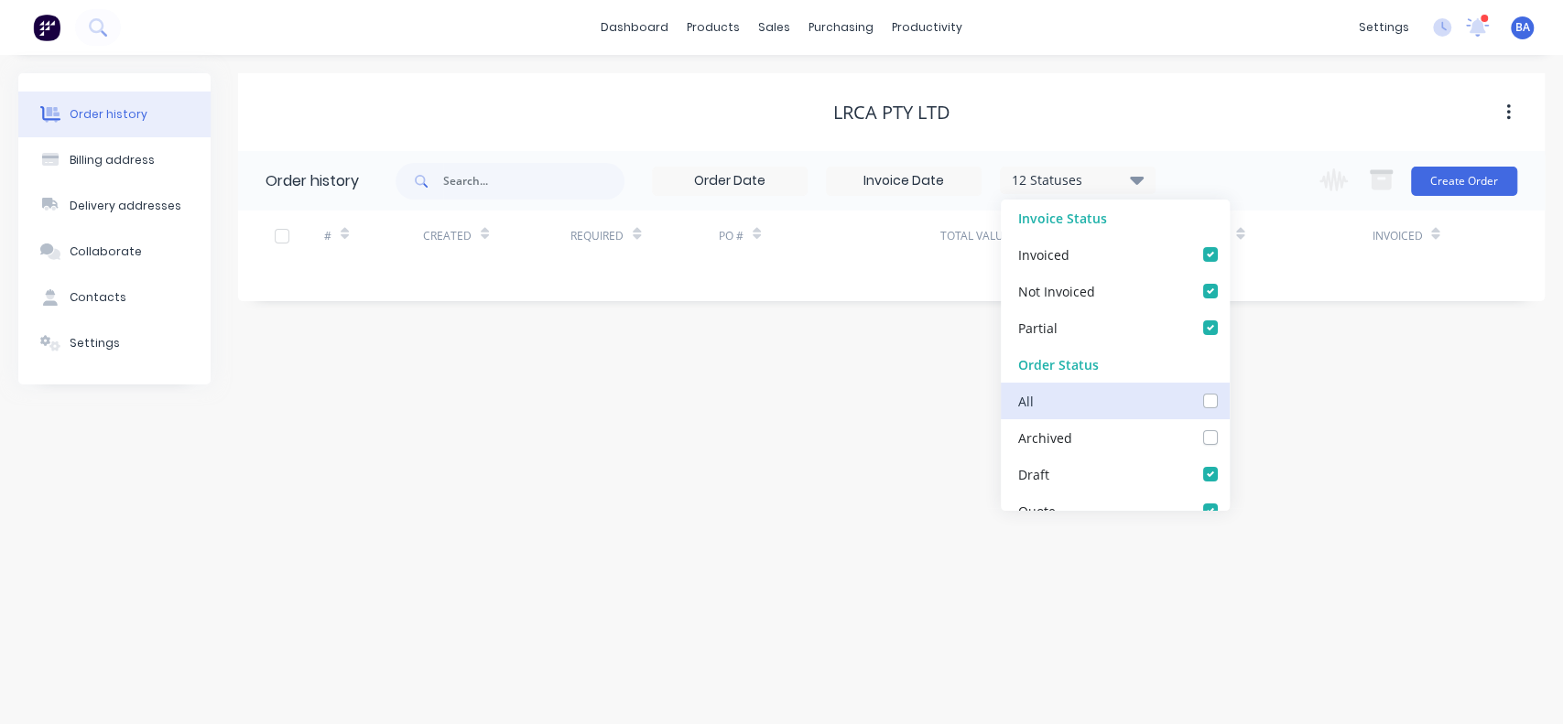
click at [1229, 394] on input "checkbox" at bounding box center [1236, 399] width 15 height 17
checkbox input "true"
click at [1397, 509] on div "Order history Billing address Delivery addresses Collaborate Contacts Settings …" at bounding box center [781, 389] width 1563 height 669
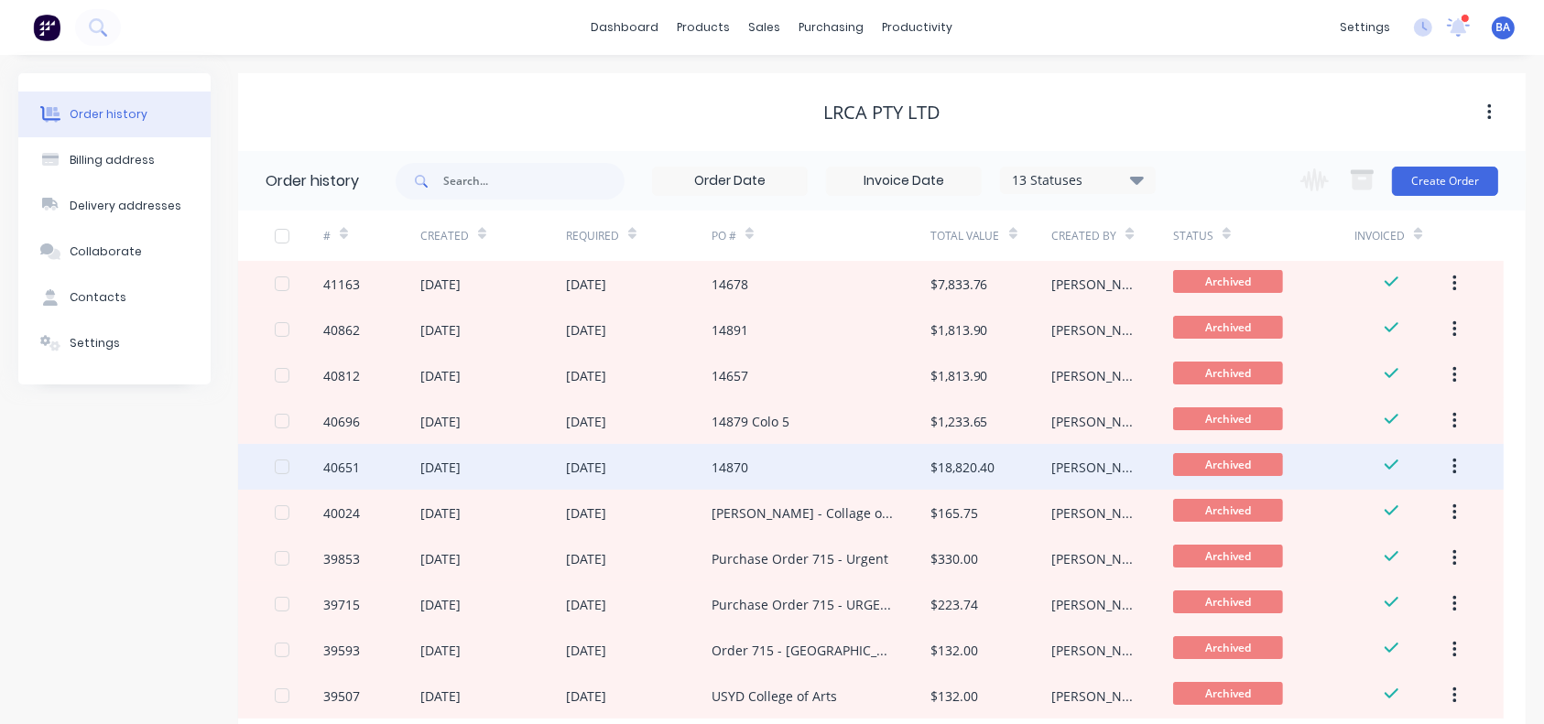
scroll to position [117, 0]
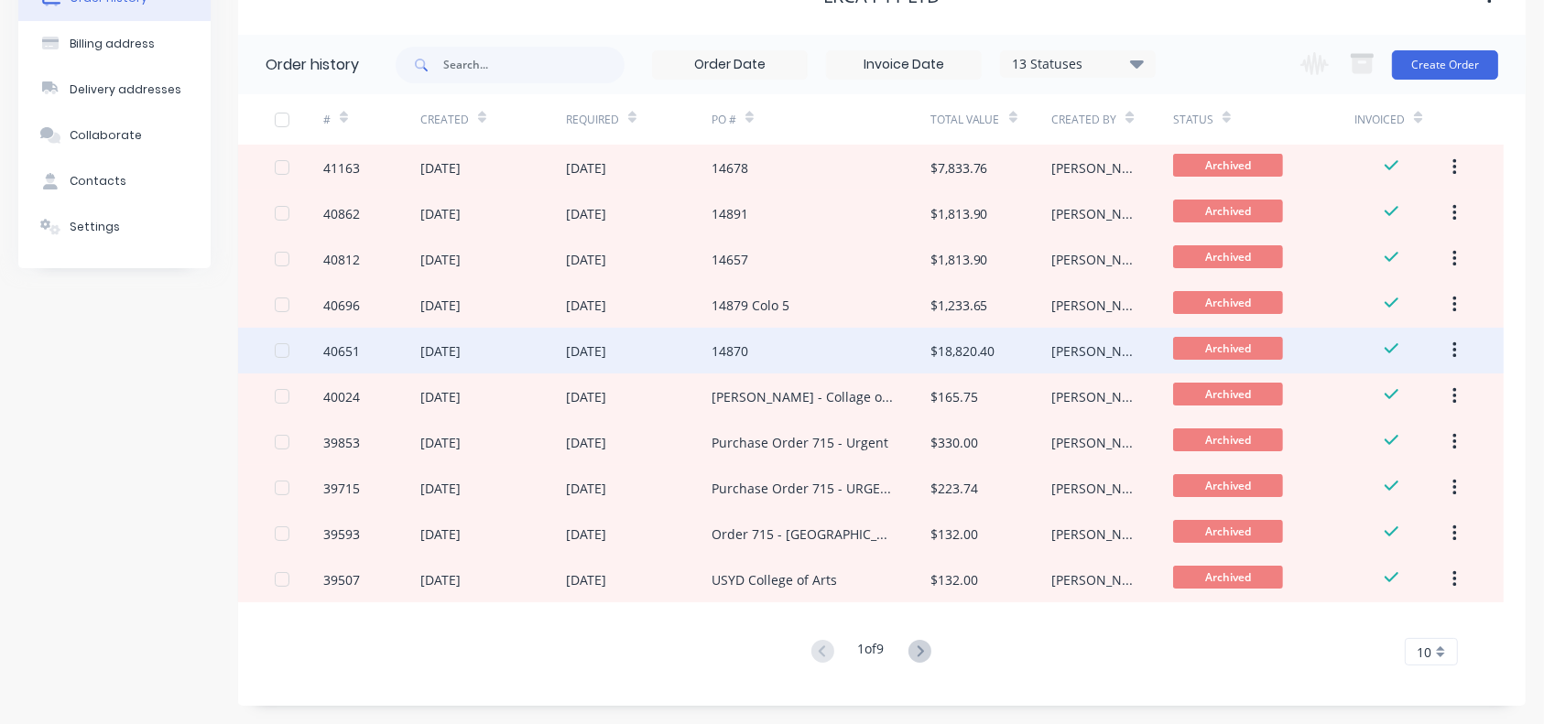
click at [905, 349] on div "14870" at bounding box center [820, 351] width 219 height 46
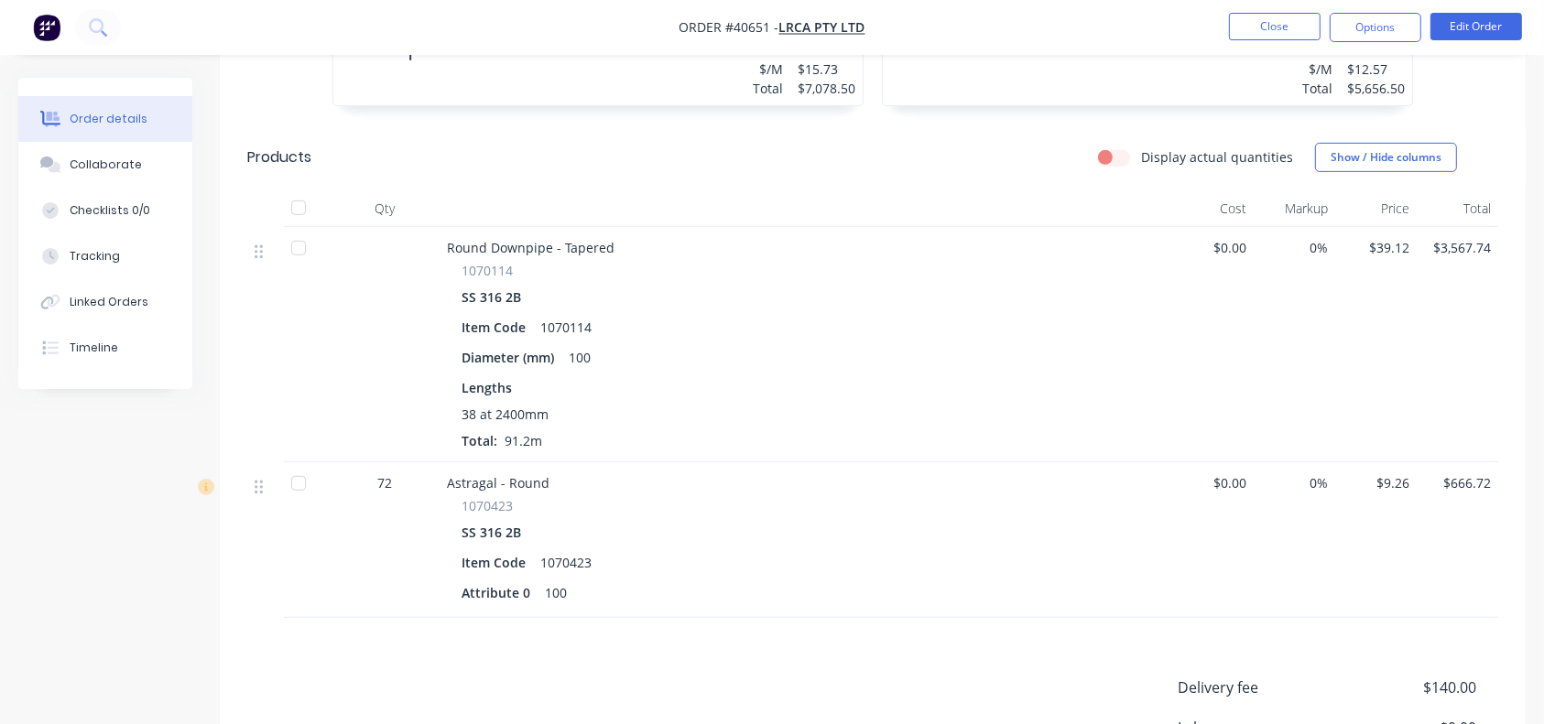
scroll to position [737, 0]
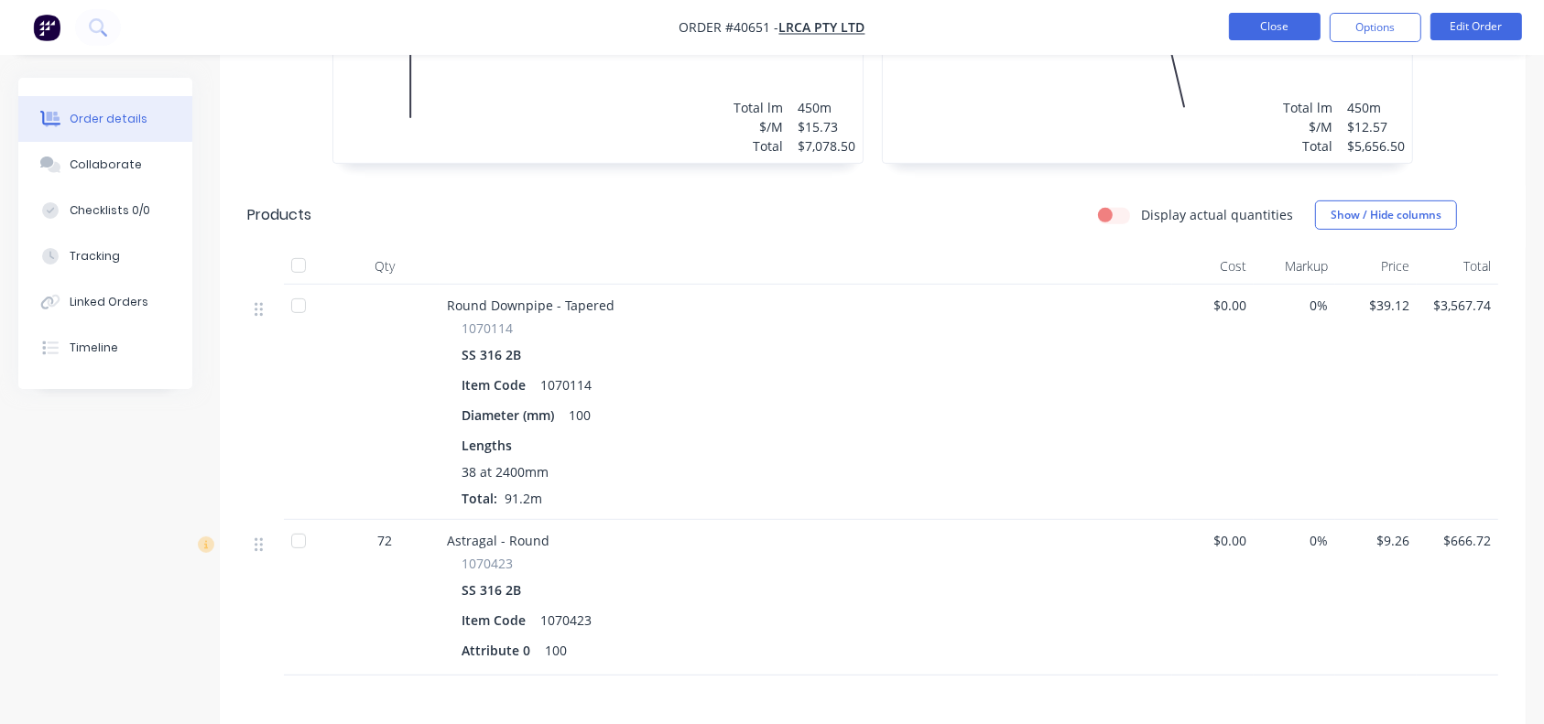
click at [1263, 16] on button "Close" at bounding box center [1275, 26] width 92 height 27
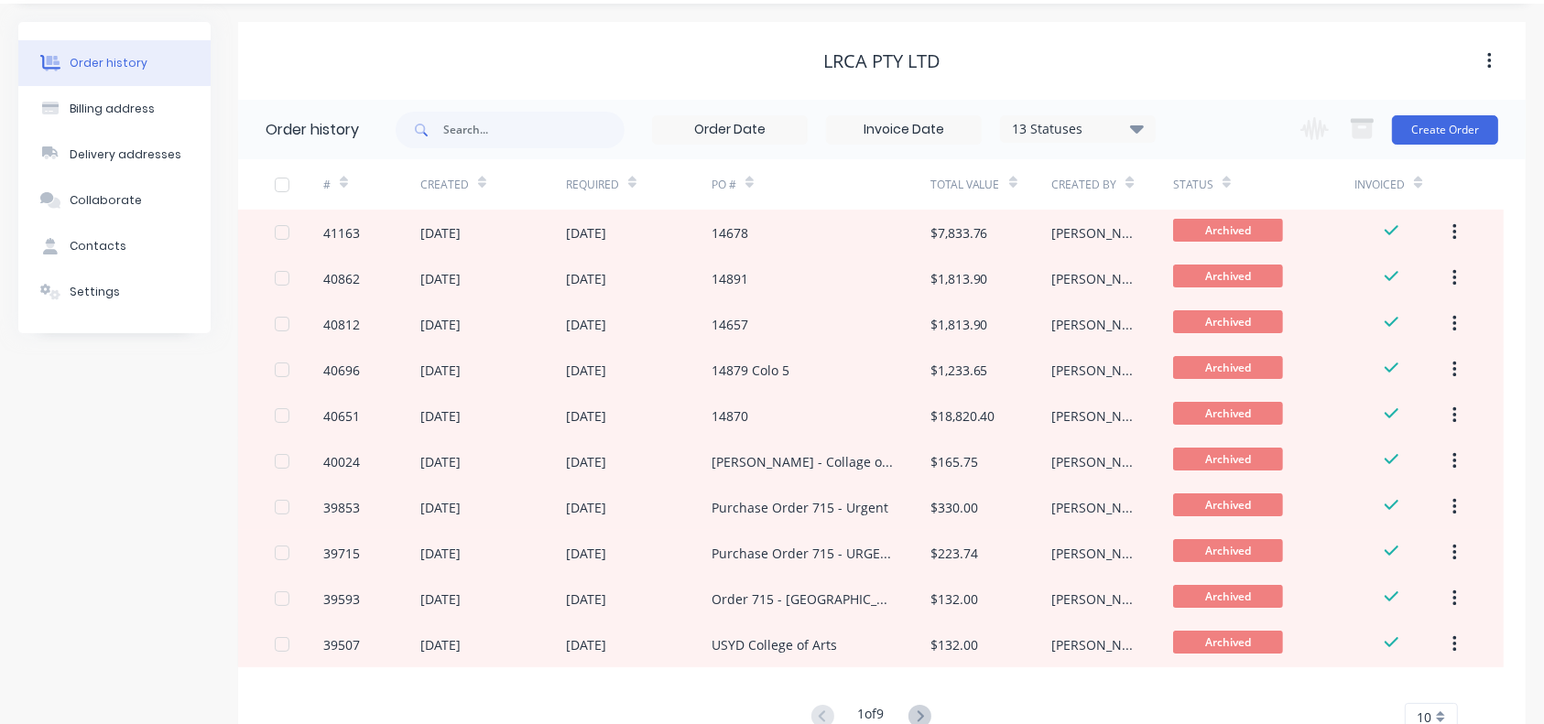
scroll to position [117, 0]
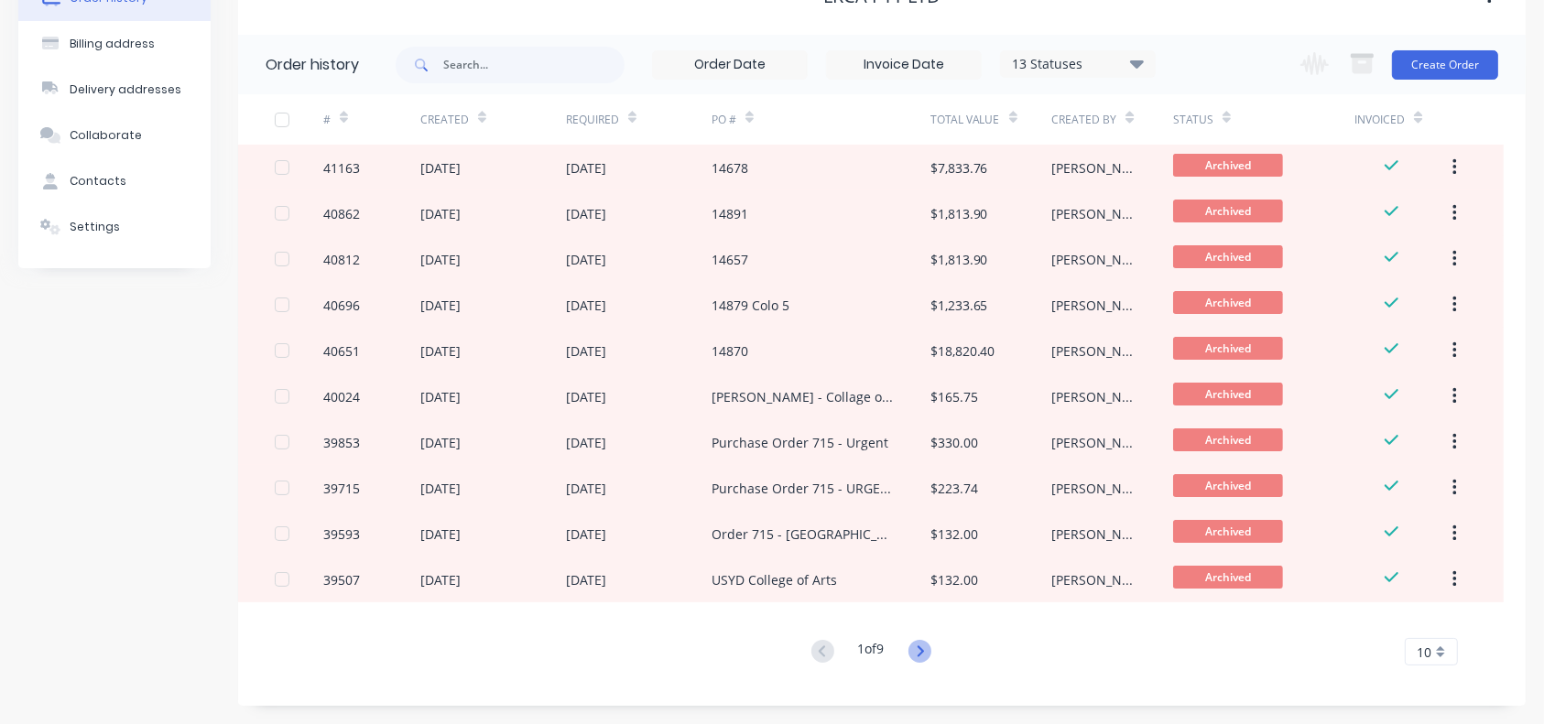
click at [919, 647] on icon at bounding box center [919, 651] width 23 height 23
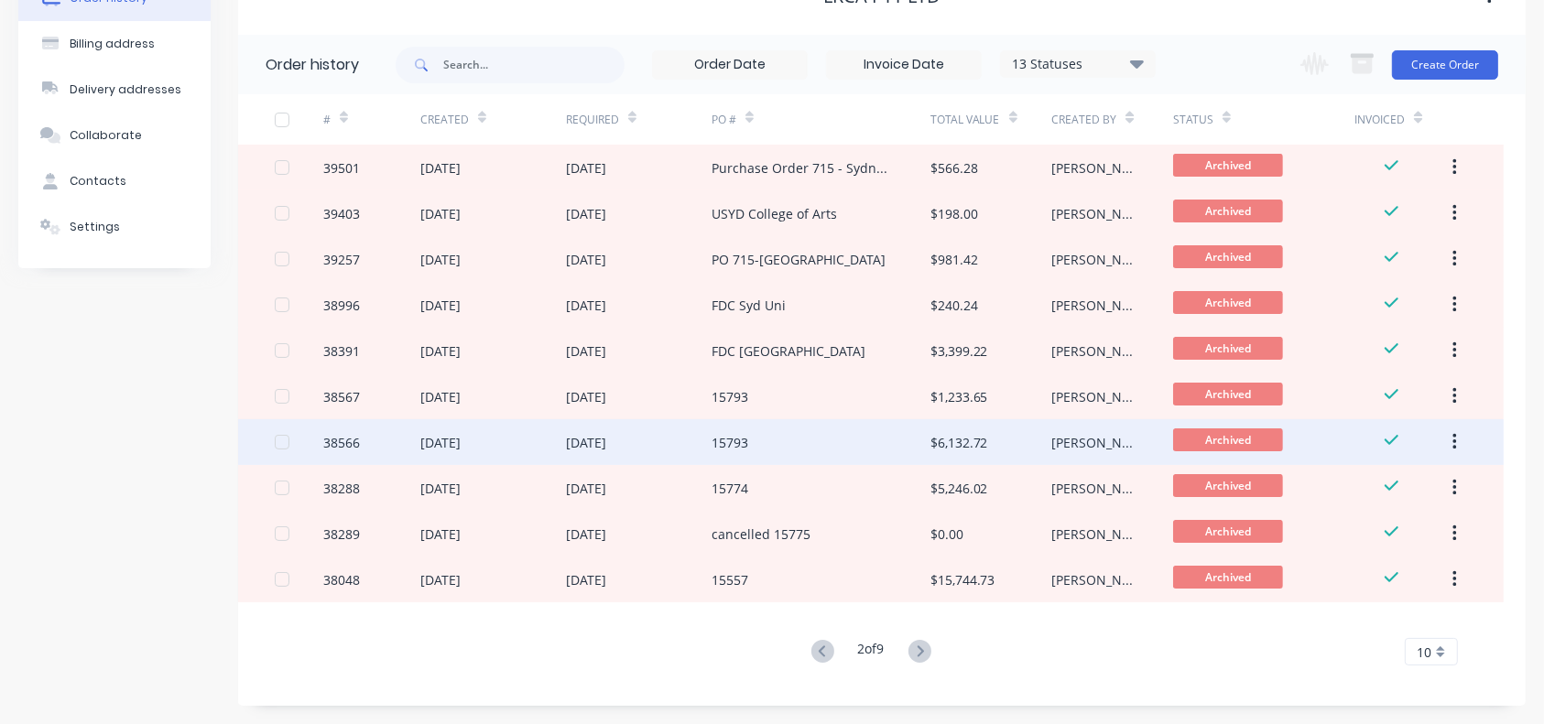
click at [822, 447] on div "15793" at bounding box center [820, 442] width 219 height 46
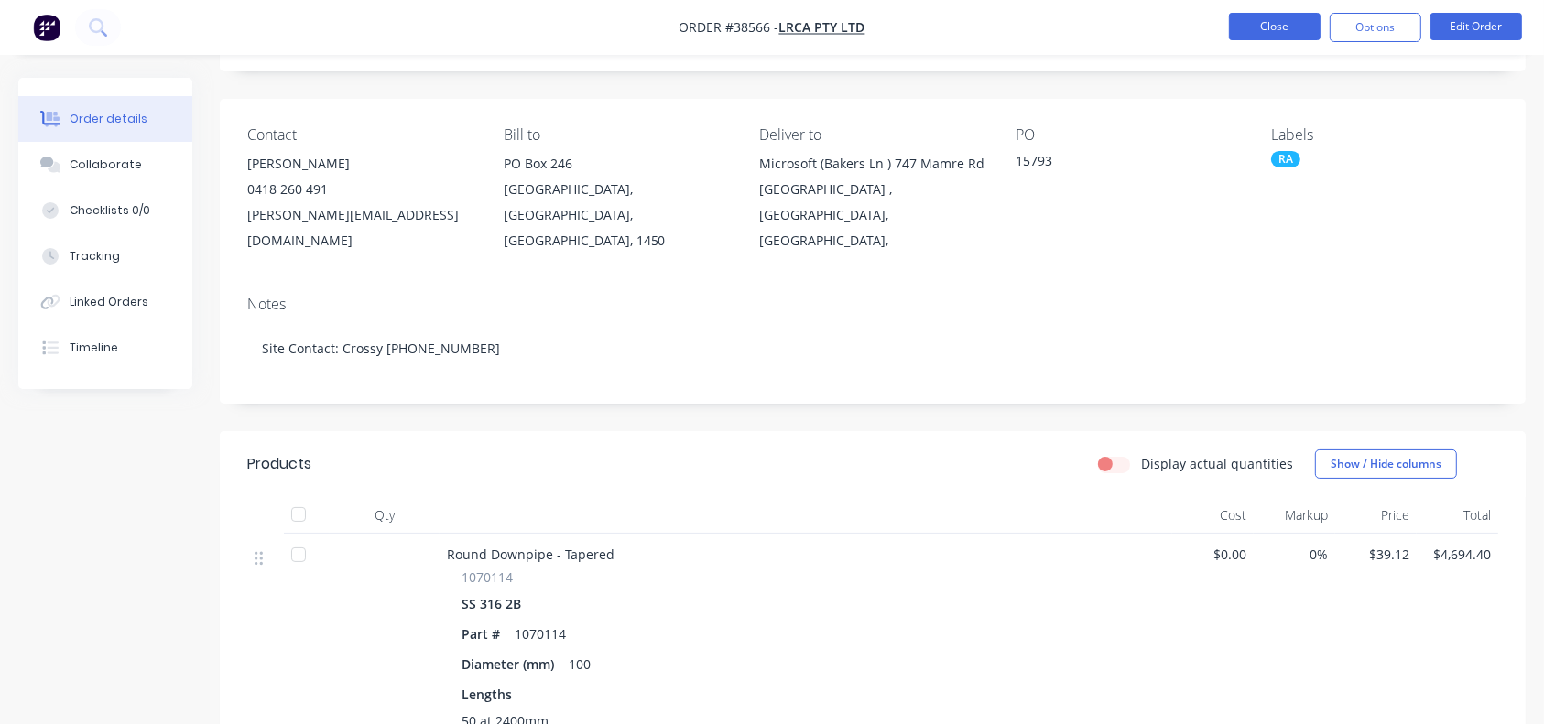
scroll to position [65, 0]
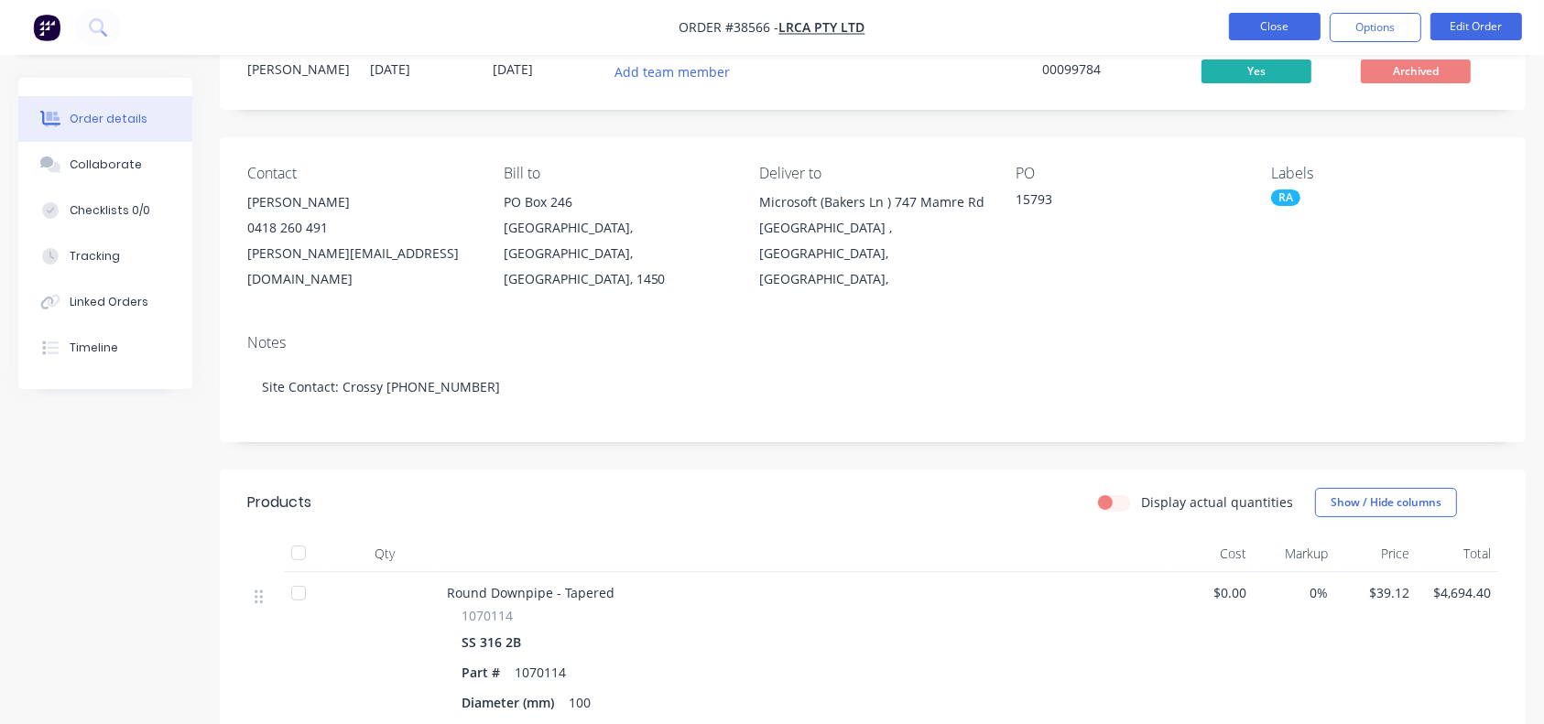
click at [1274, 22] on button "Close" at bounding box center [1275, 26] width 92 height 27
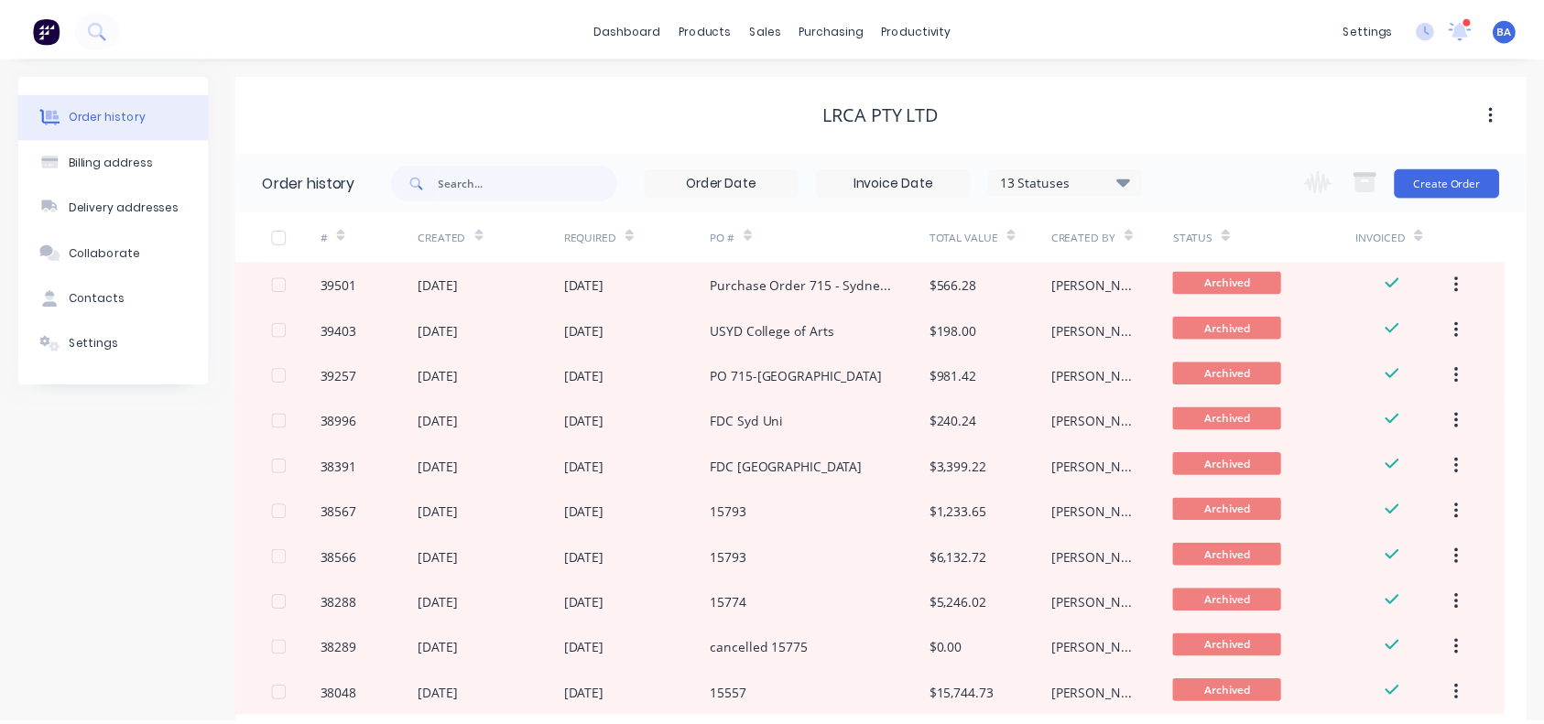
scroll to position [117, 0]
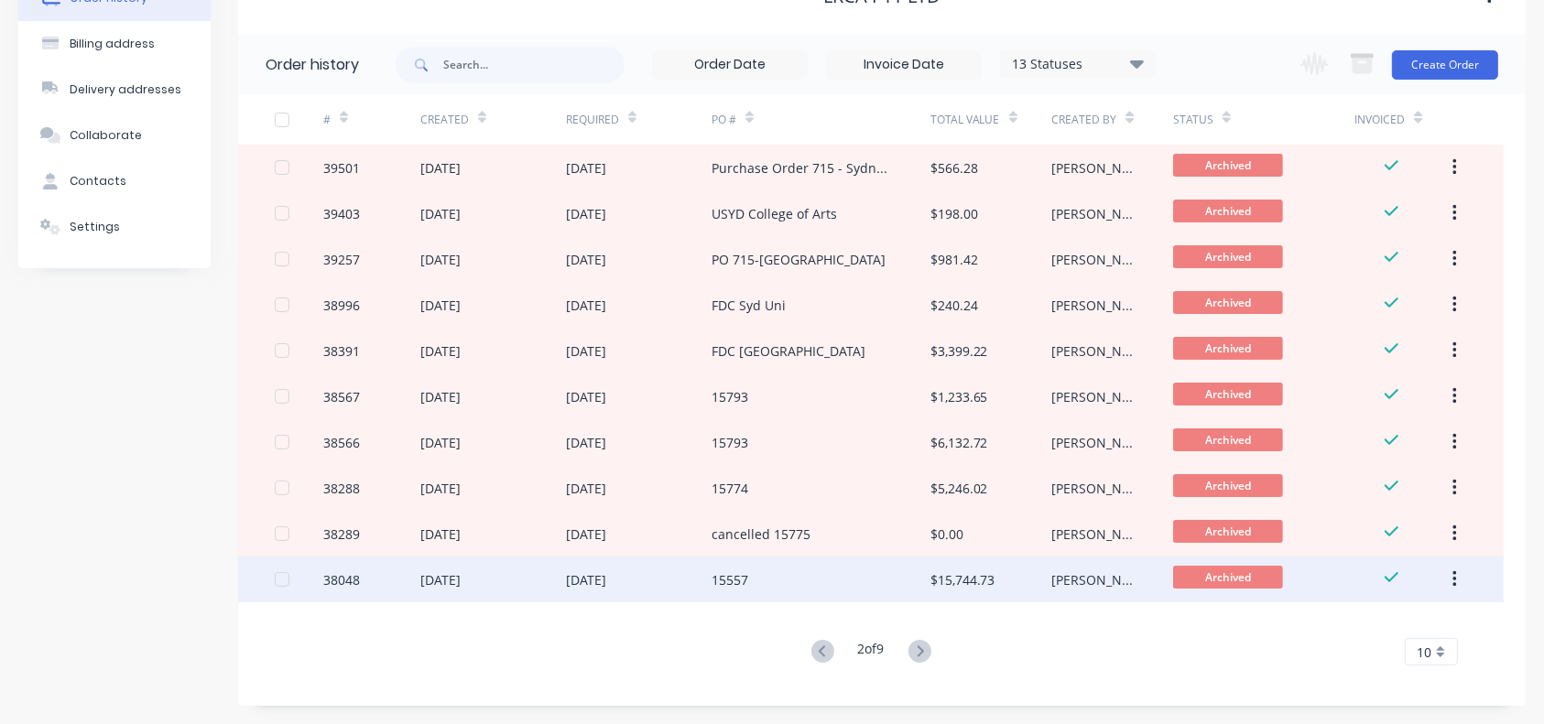
click at [967, 581] on div "$15,744.73" at bounding box center [962, 579] width 65 height 19
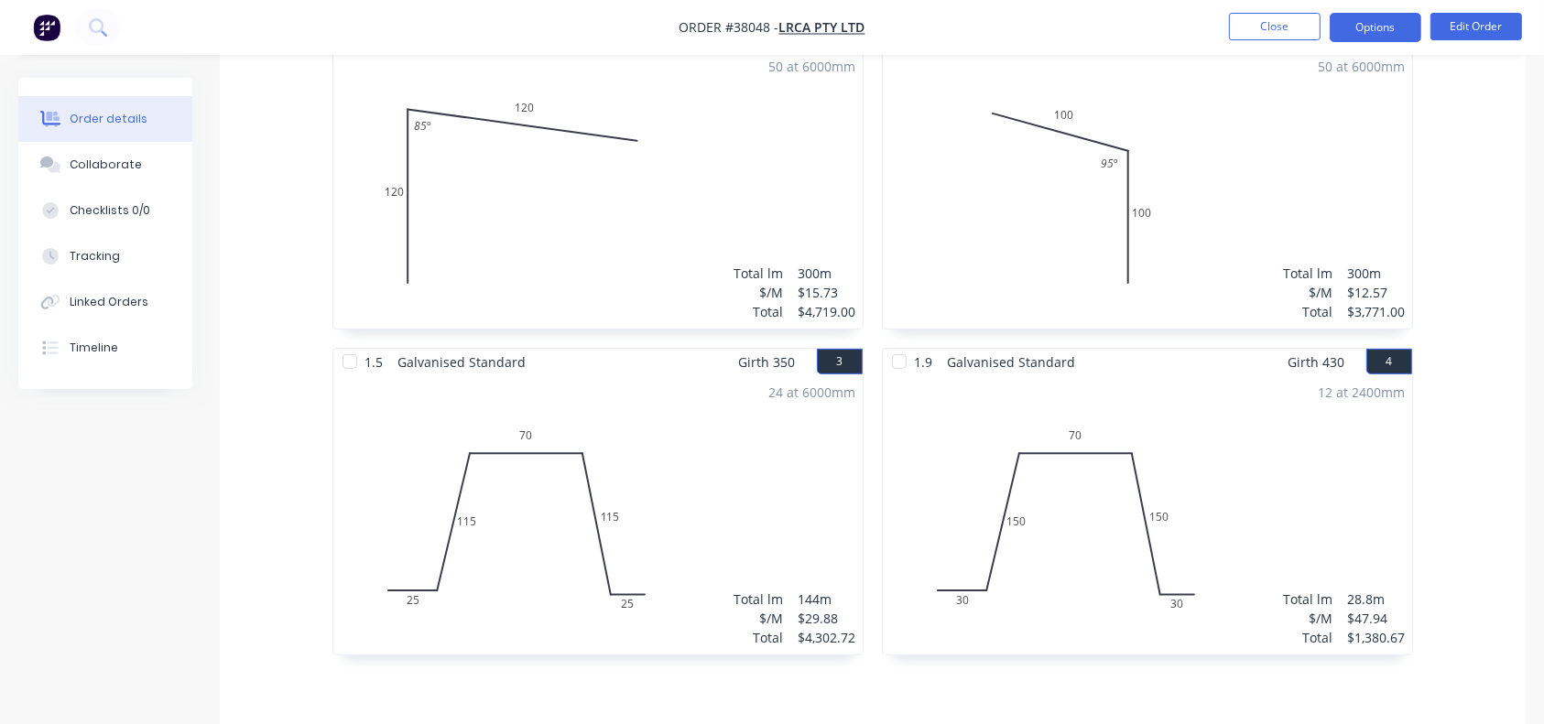
scroll to position [522, 0]
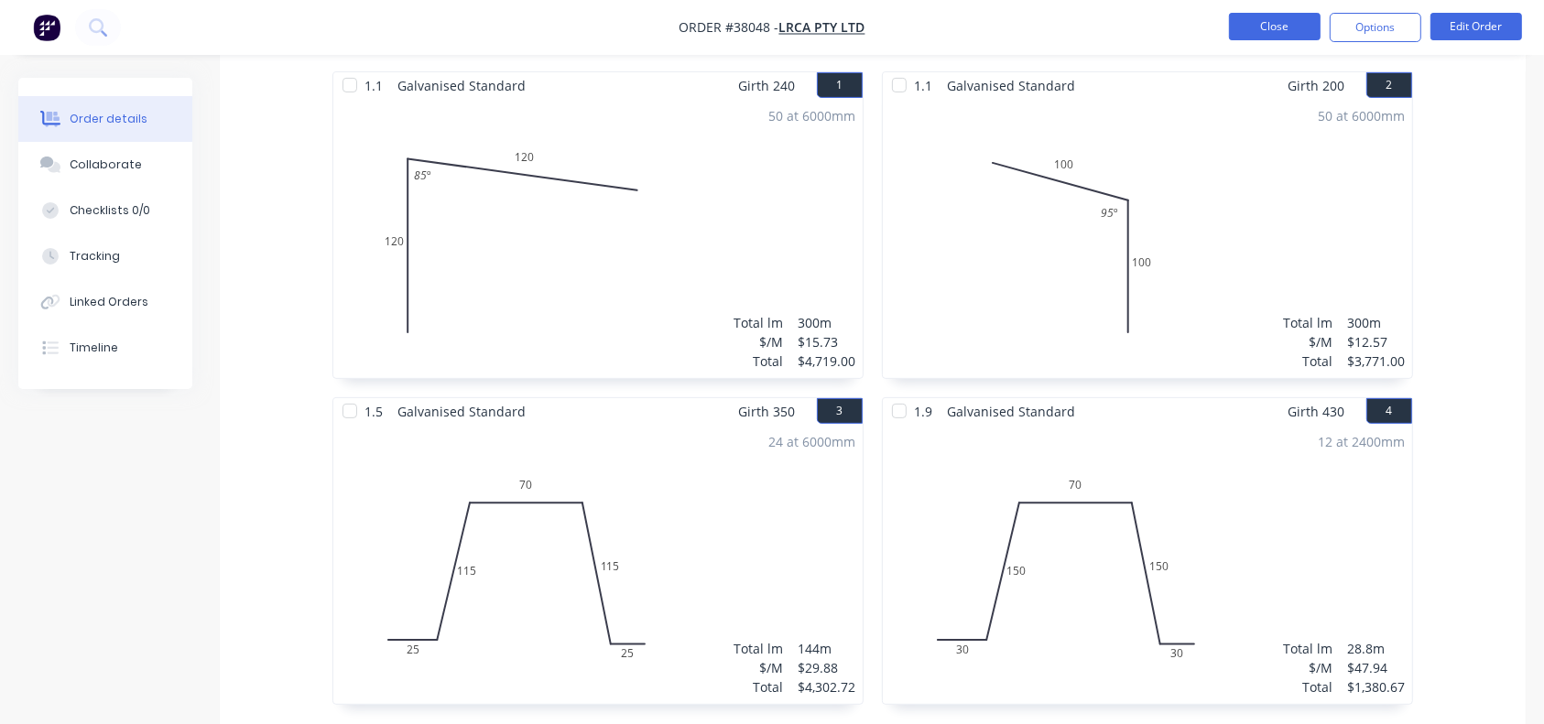
click at [1274, 31] on button "Close" at bounding box center [1275, 26] width 92 height 27
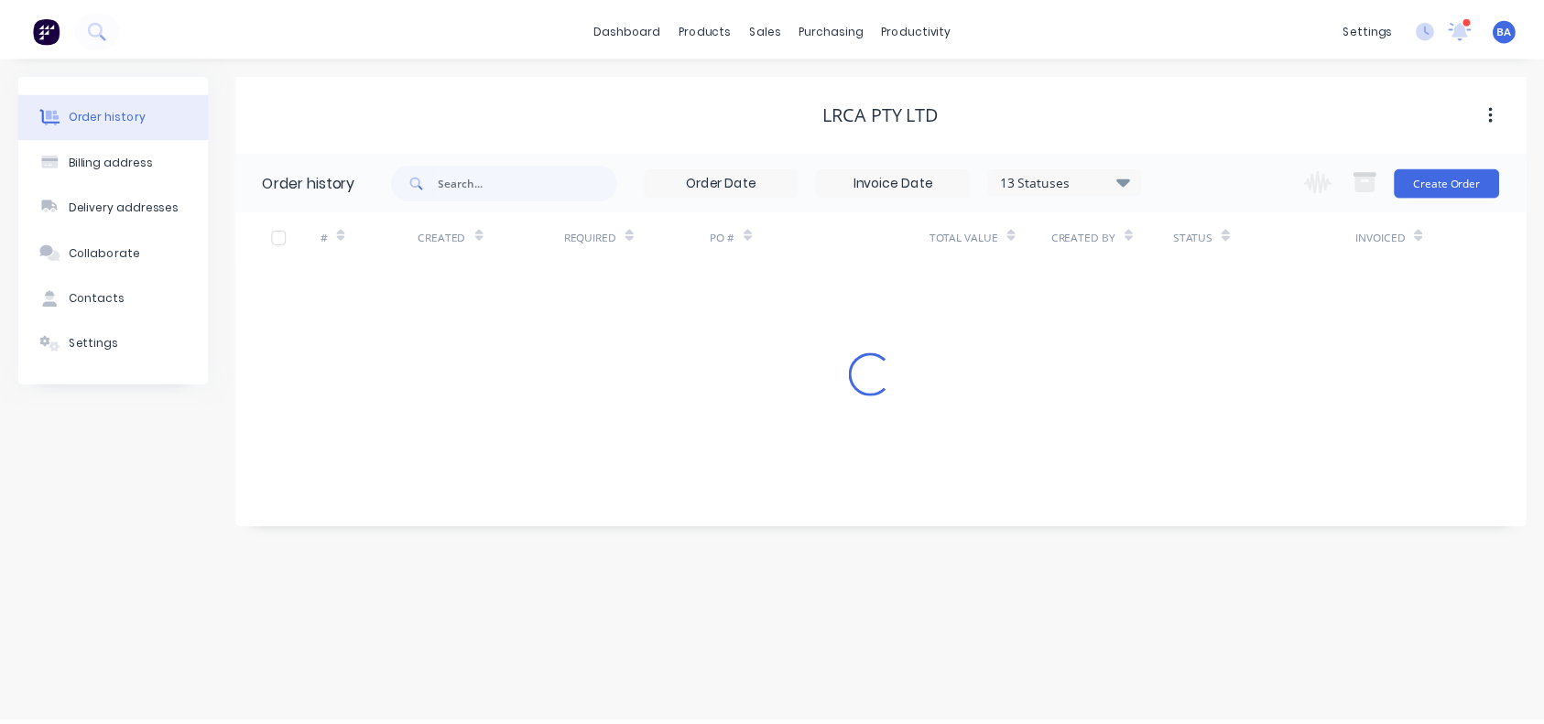
scroll to position [117, 0]
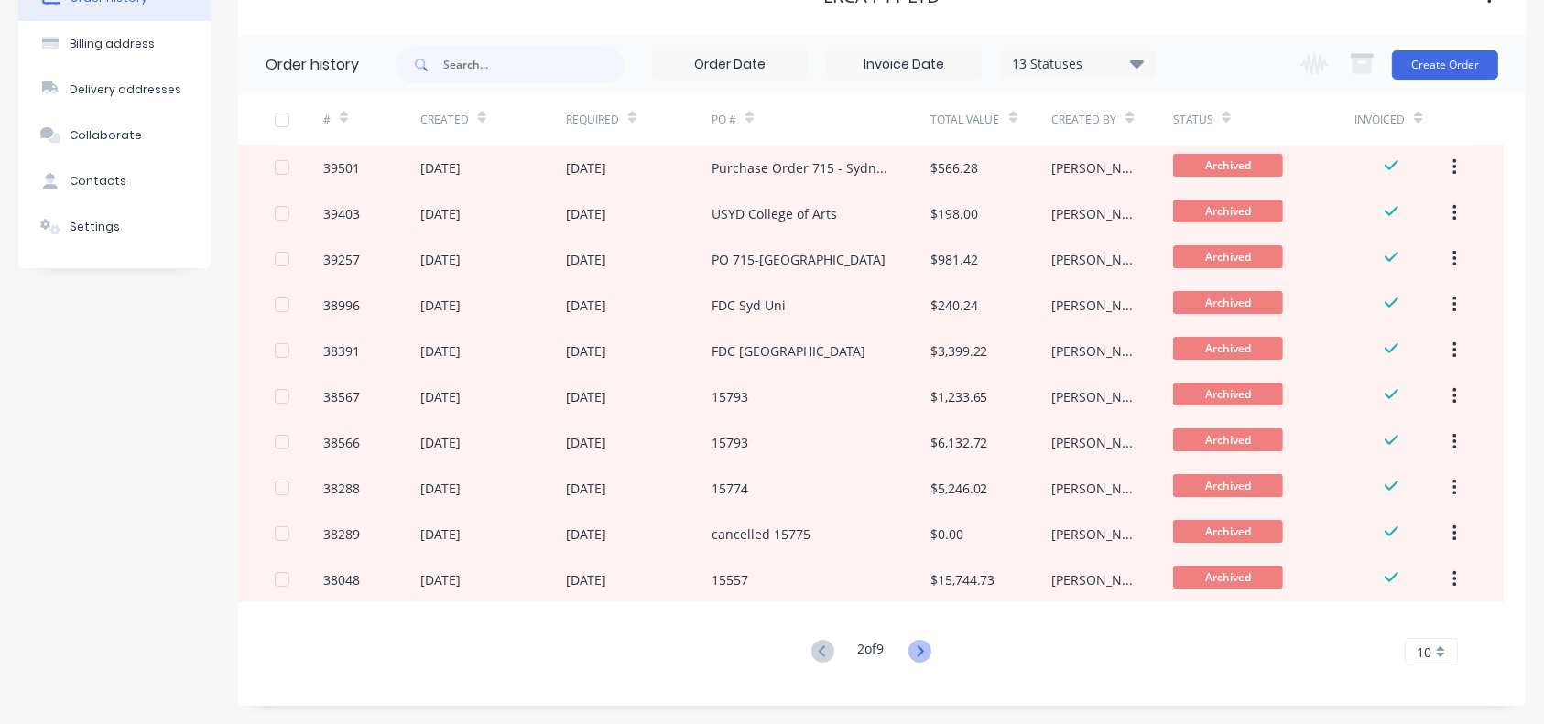
click at [921, 644] on icon at bounding box center [919, 651] width 23 height 23
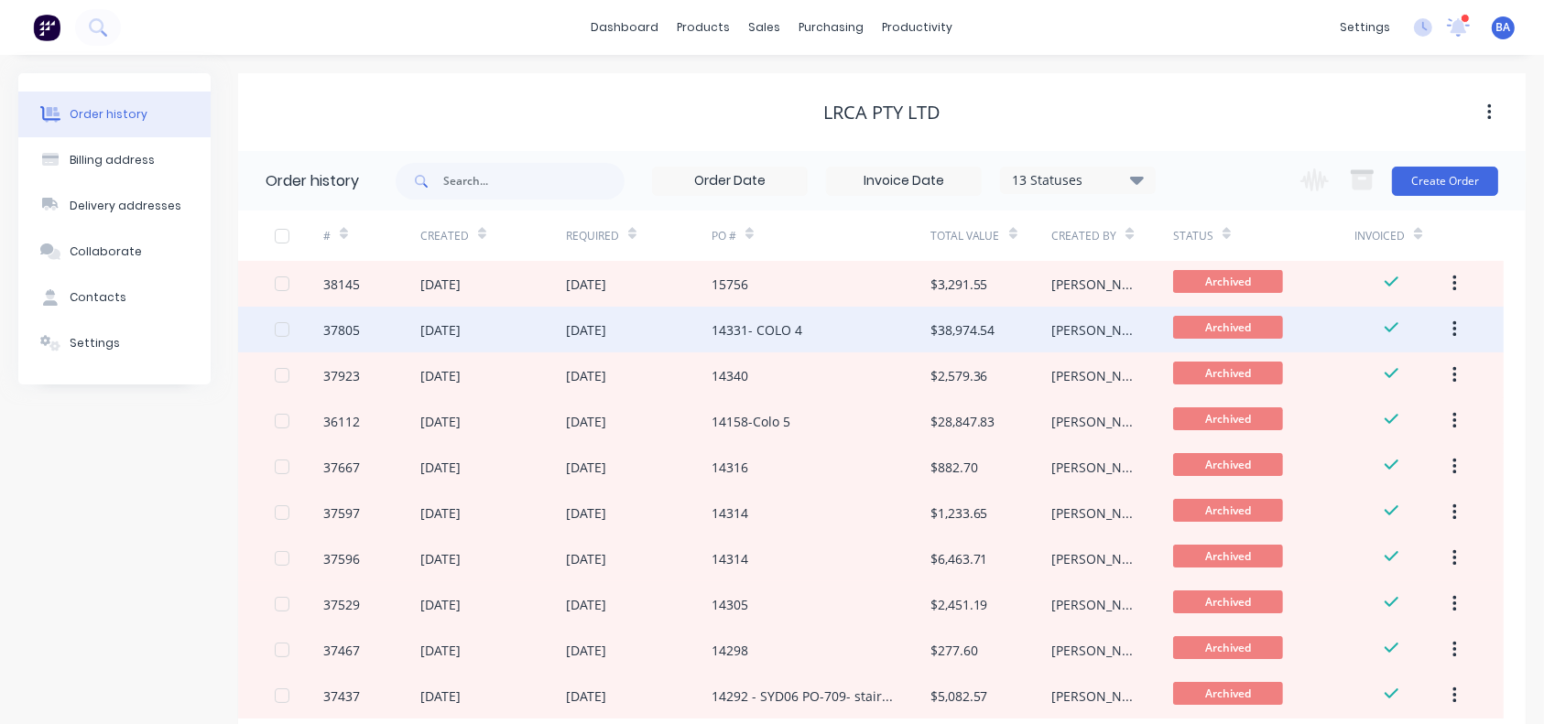
click at [872, 334] on div "14331- COLO 4" at bounding box center [820, 330] width 219 height 46
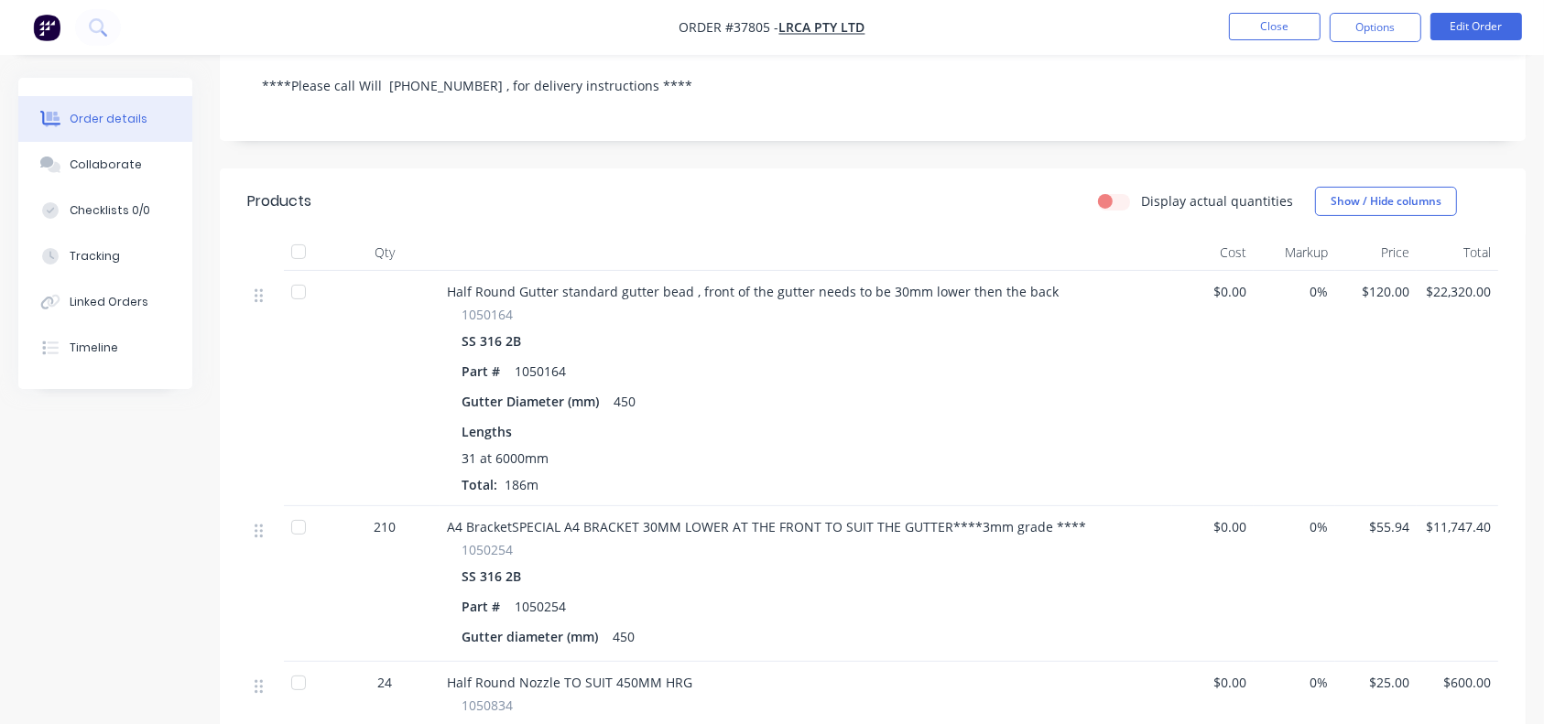
scroll to position [235, 0]
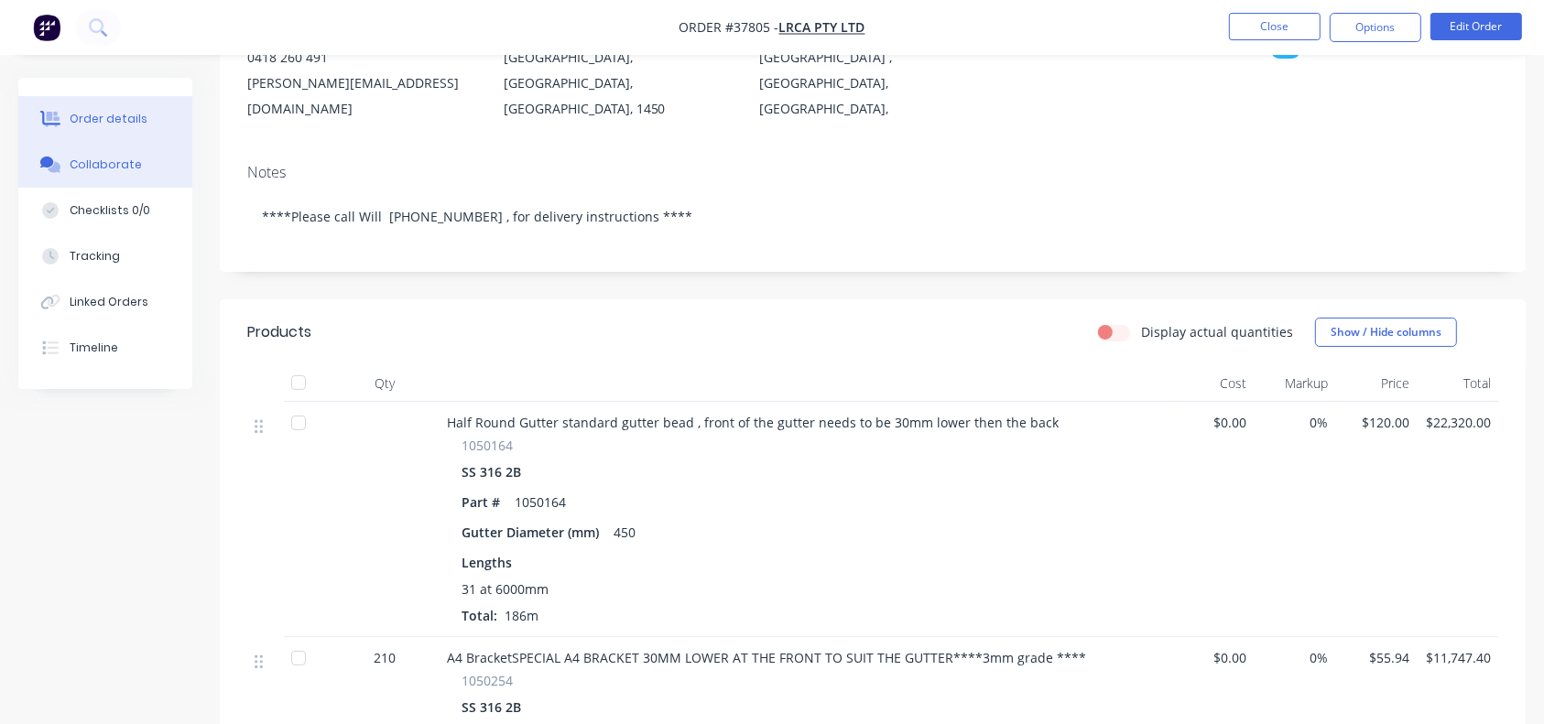
click at [107, 167] on div "Collaborate" at bounding box center [106, 165] width 72 height 16
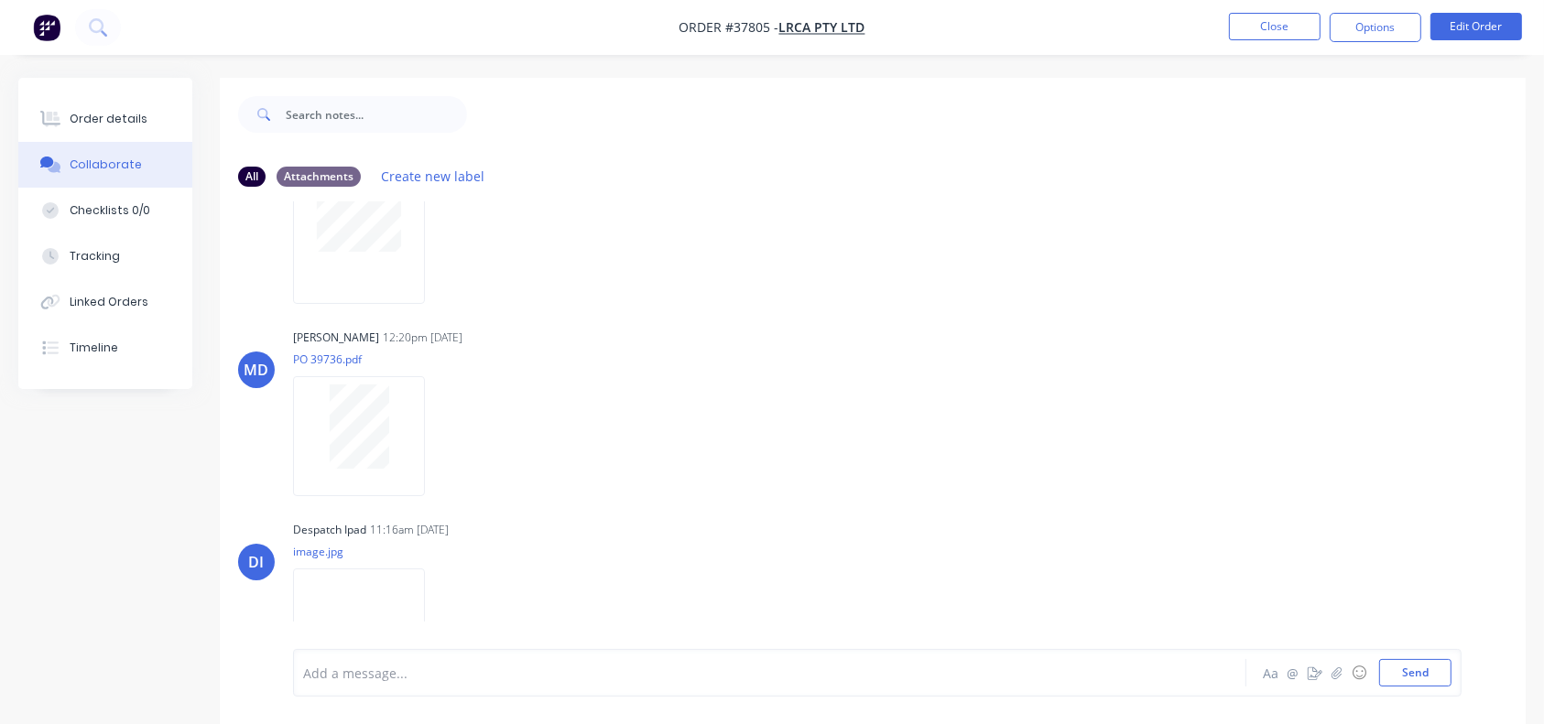
scroll to position [945, 0]
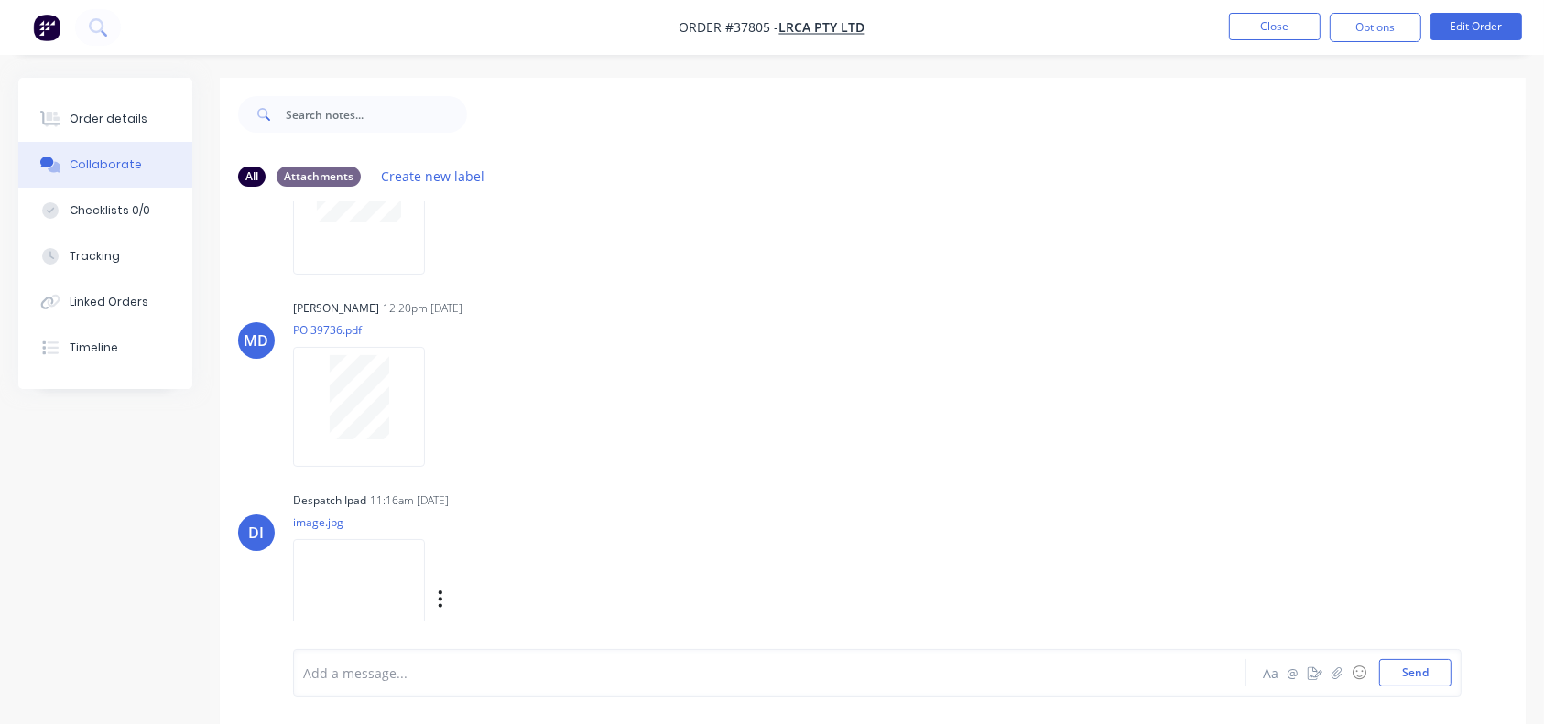
click at [353, 574] on img at bounding box center [359, 599] width 132 height 120
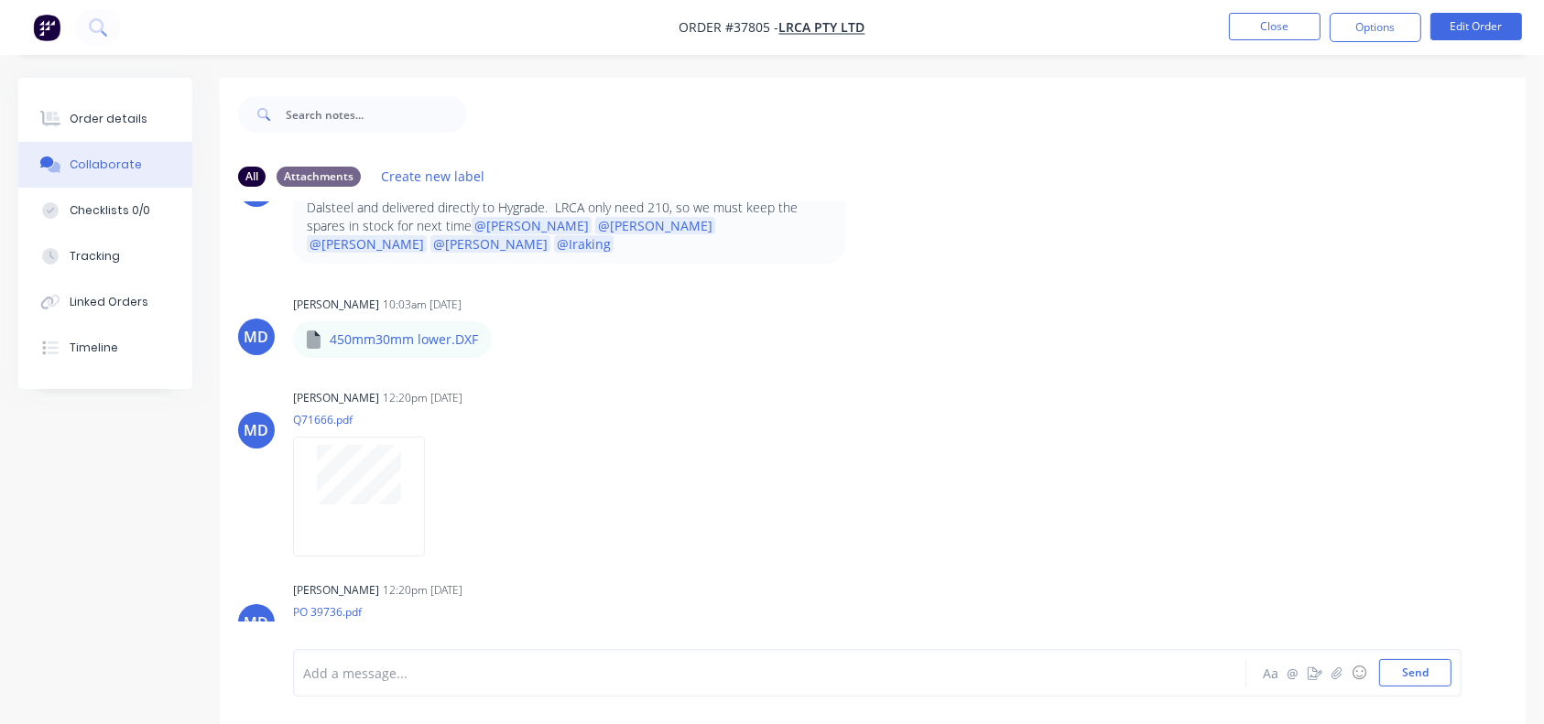
scroll to position [664, 0]
click at [415, 444] on div at bounding box center [358, 474] width 115 height 60
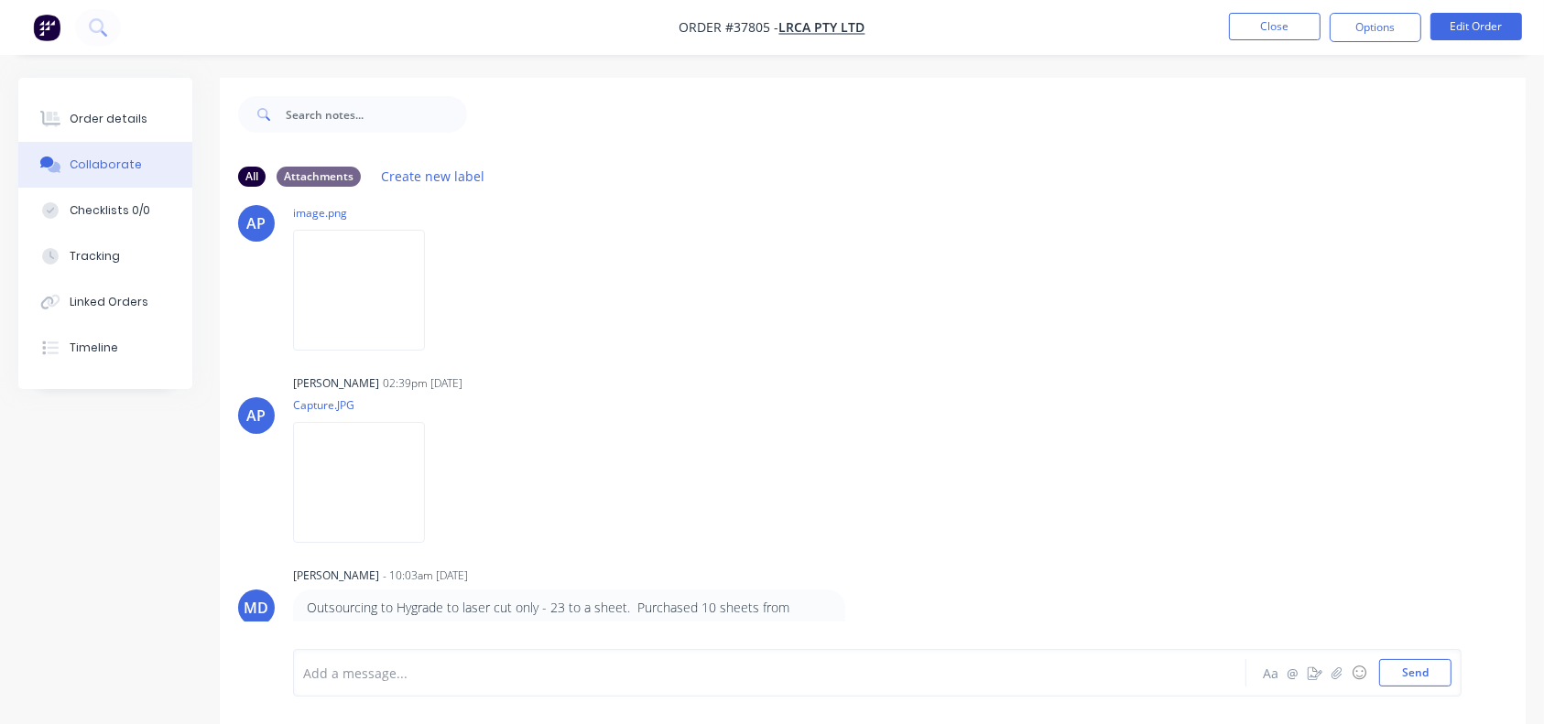
scroll to position [0, 0]
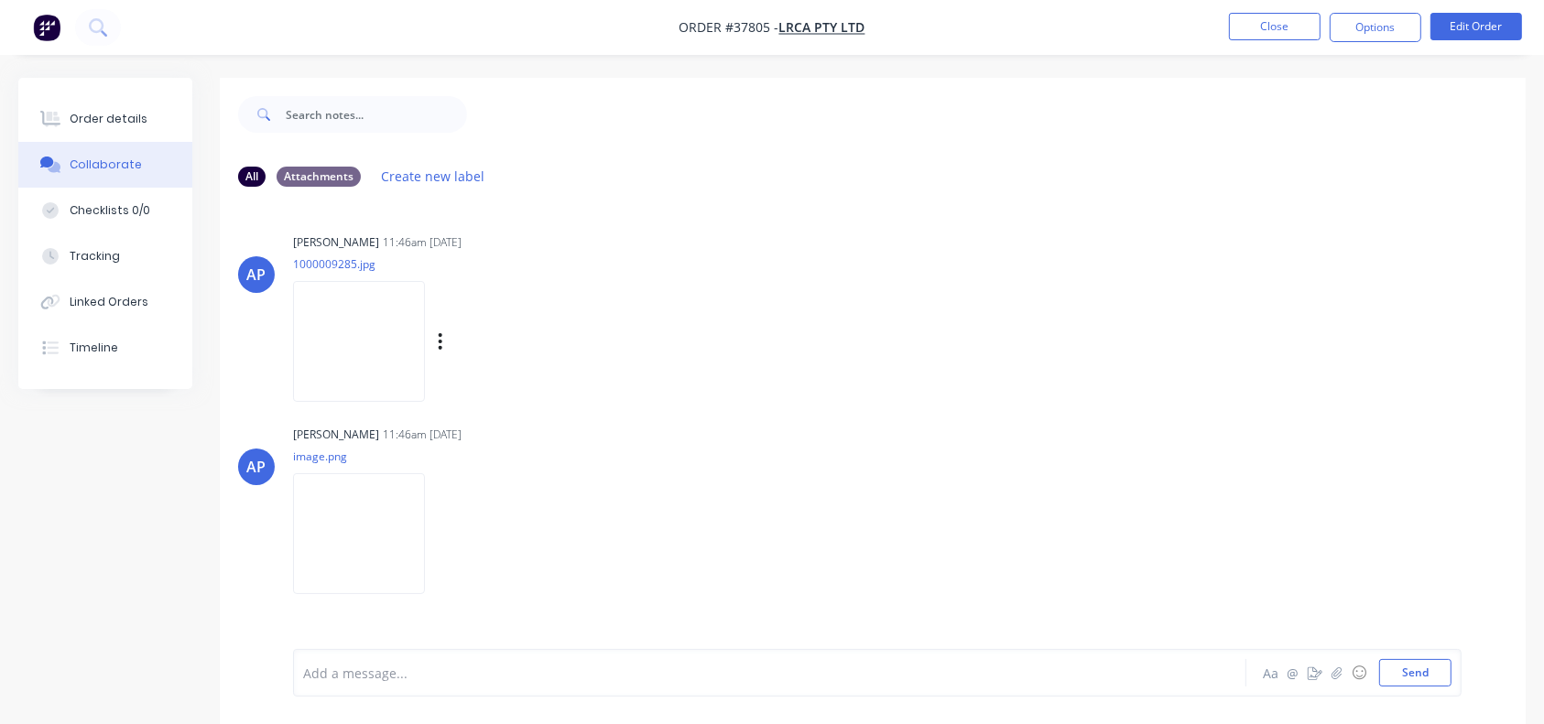
click at [358, 319] on img at bounding box center [359, 341] width 132 height 120
click at [986, 319] on div "AP [PERSON_NAME] 11:46am [DATE] 1000009285.jpg Labels Download" at bounding box center [872, 311] width 1305 height 165
